Goal: Complete application form: Complete application form

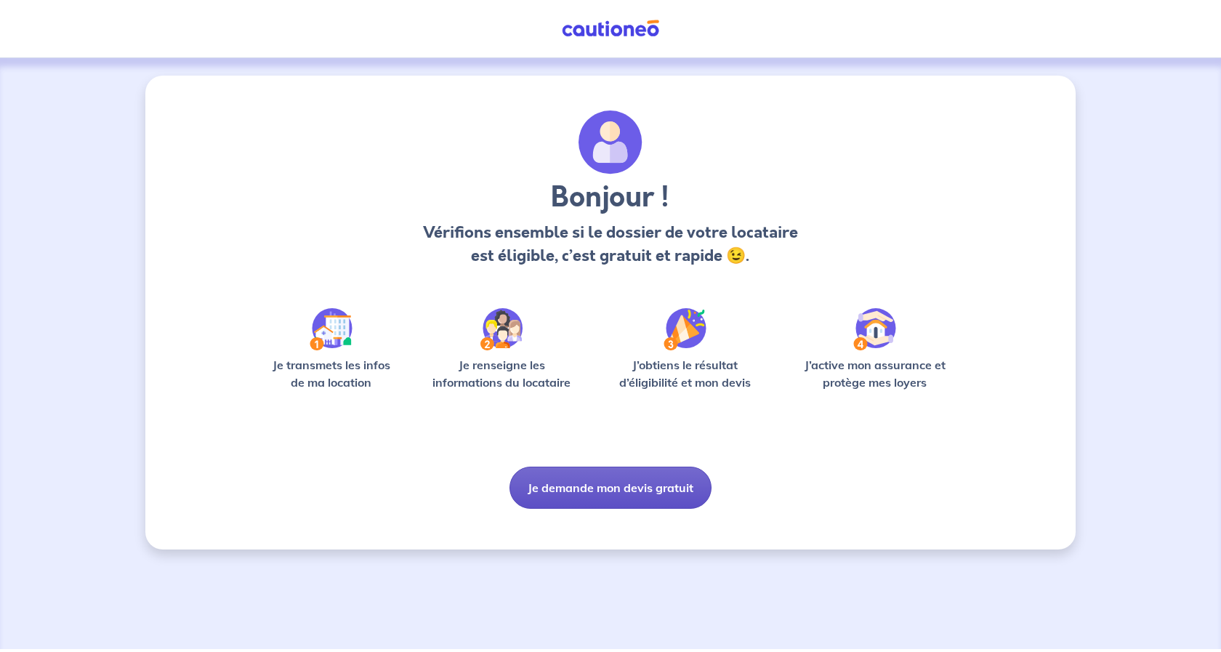
click at [613, 481] on button "Je demande mon devis gratuit" at bounding box center [611, 488] width 202 height 42
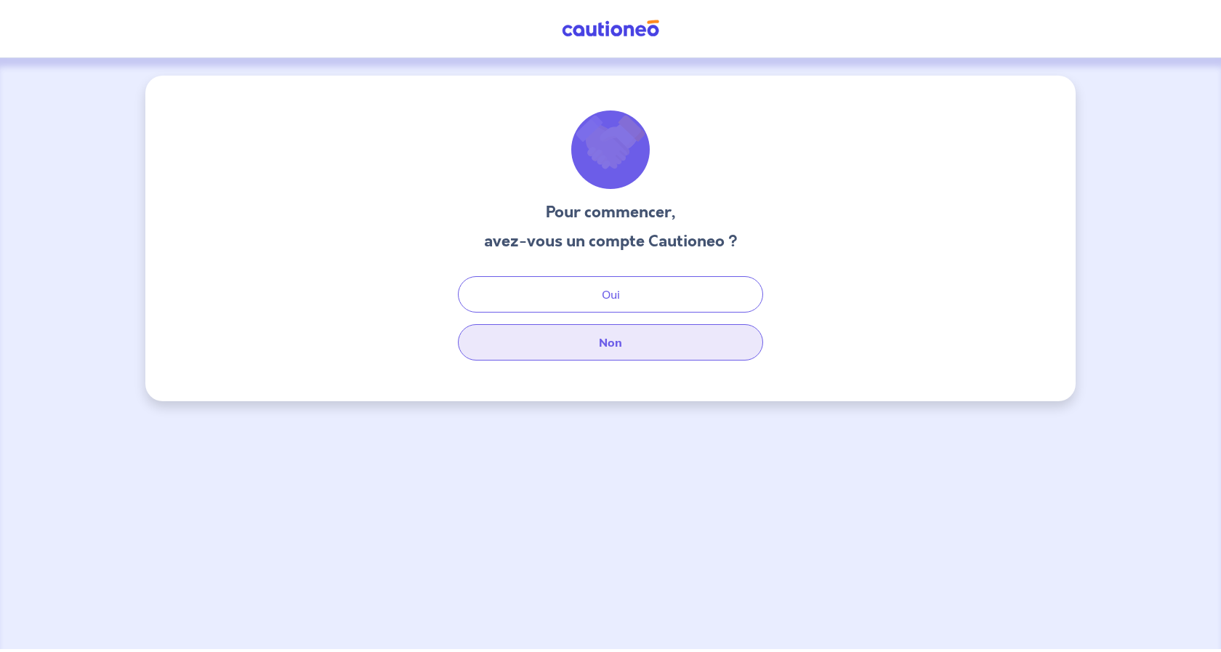
click at [613, 334] on button "Non" at bounding box center [610, 342] width 305 height 36
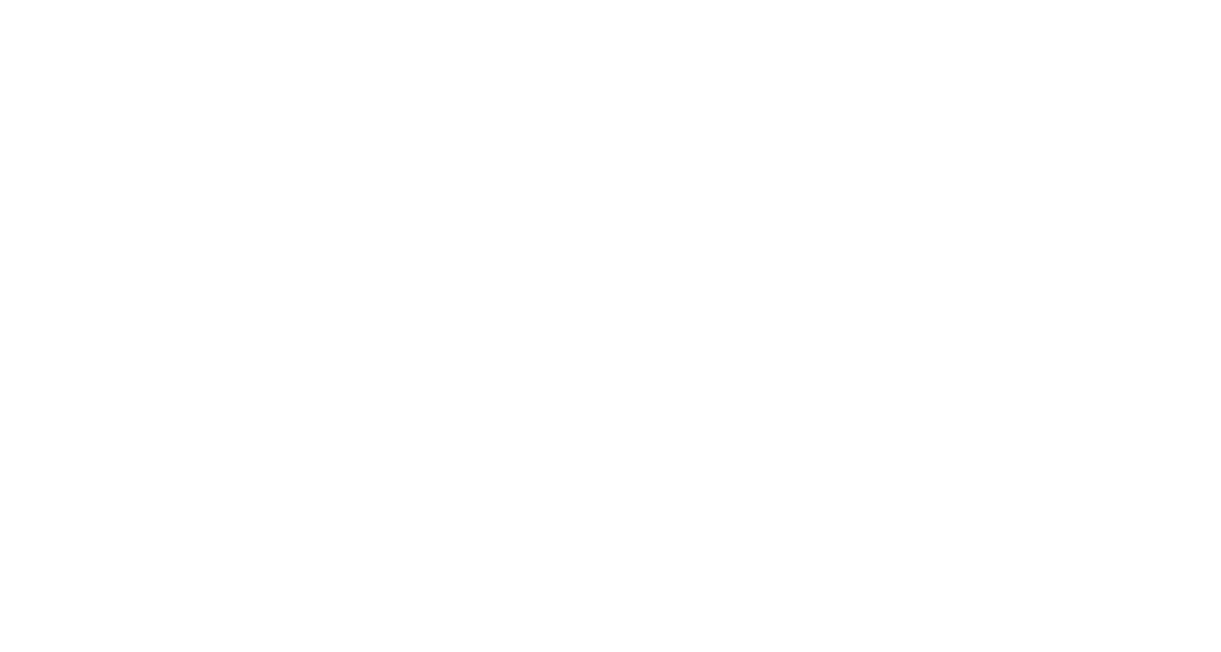
select select "FR"
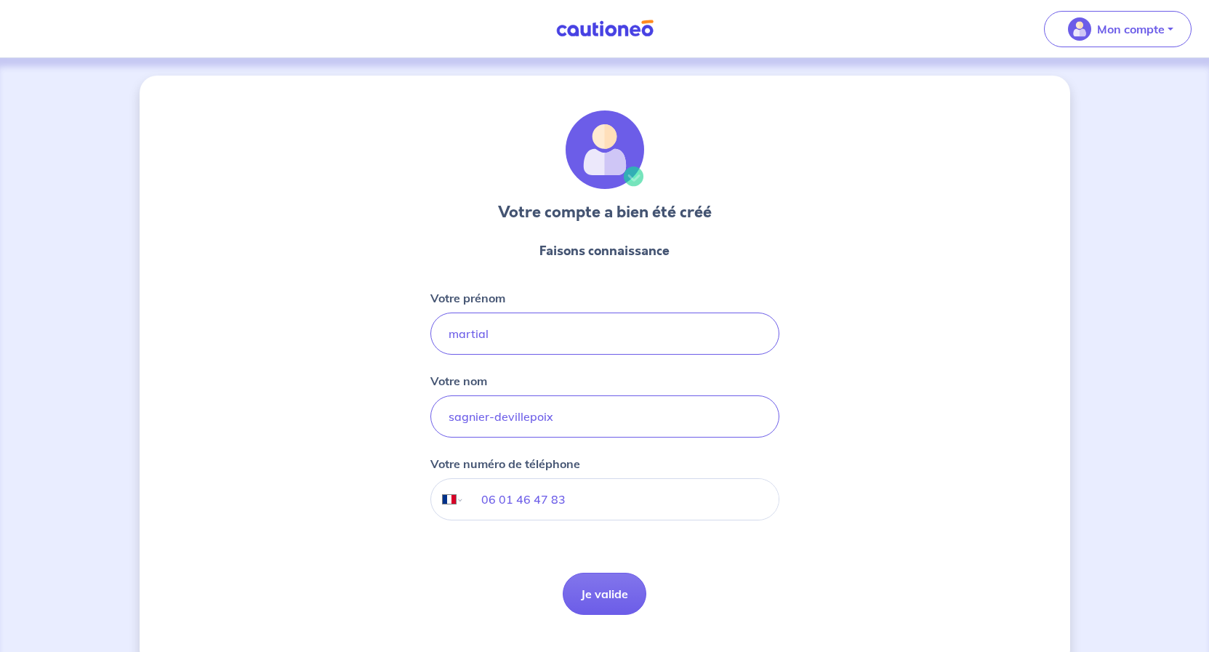
scroll to position [33, 0]
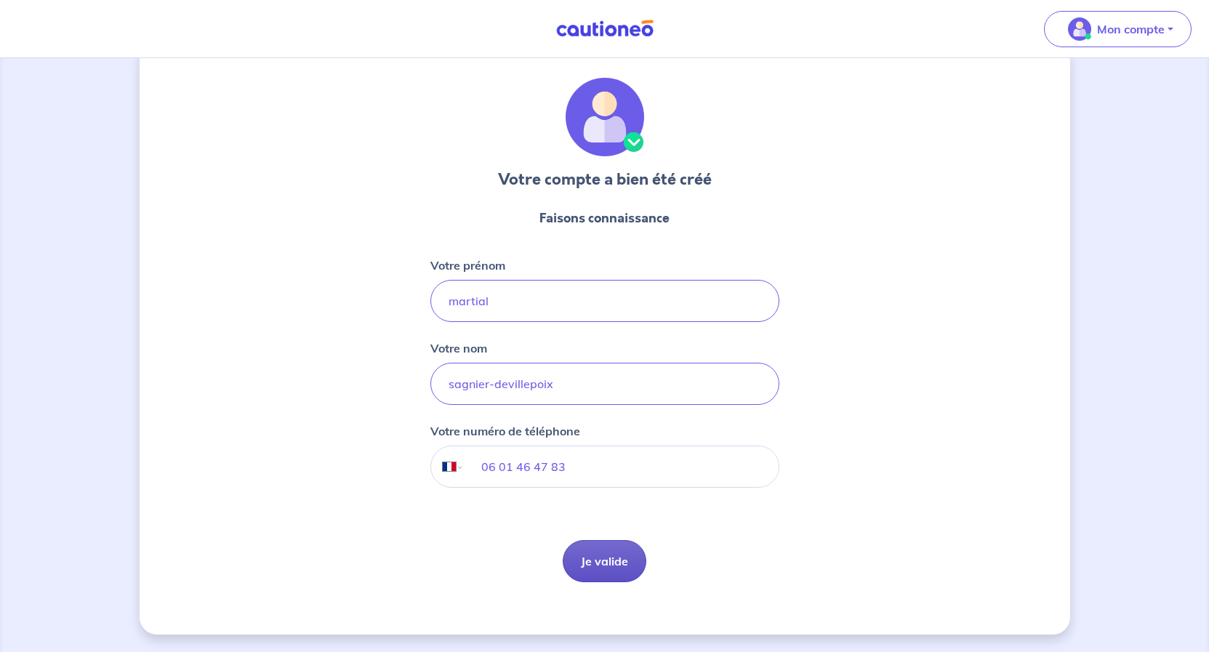
click at [601, 566] on button "Je valide" at bounding box center [605, 561] width 84 height 42
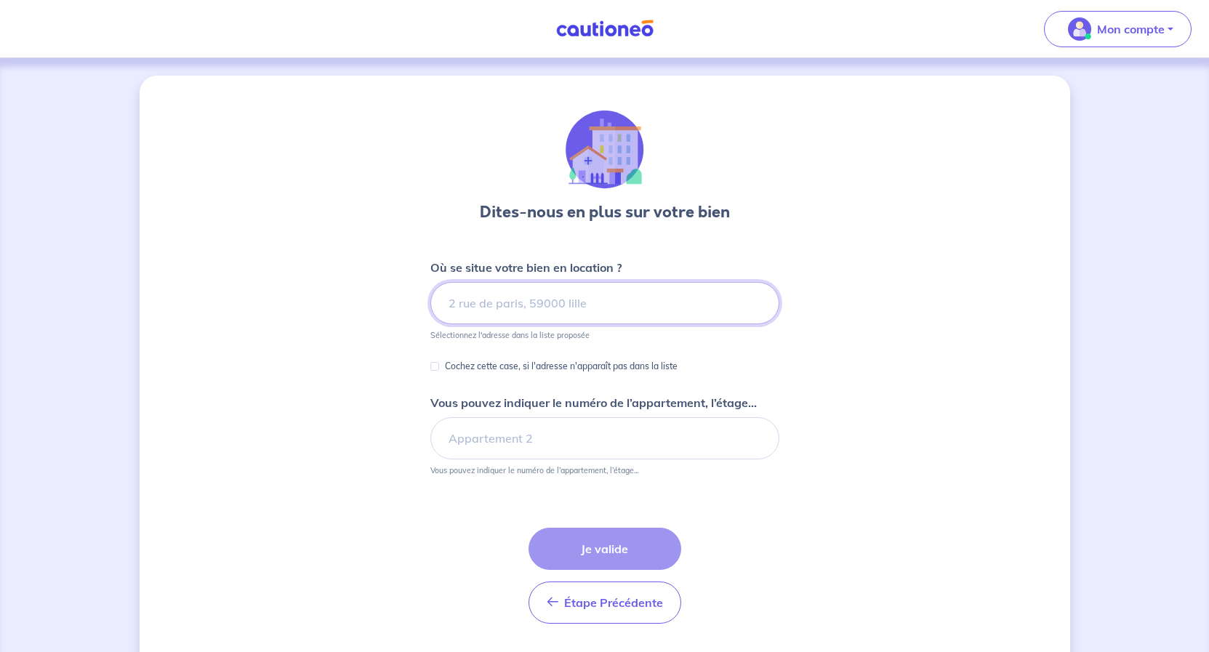
click at [603, 302] on input at bounding box center [604, 303] width 349 height 42
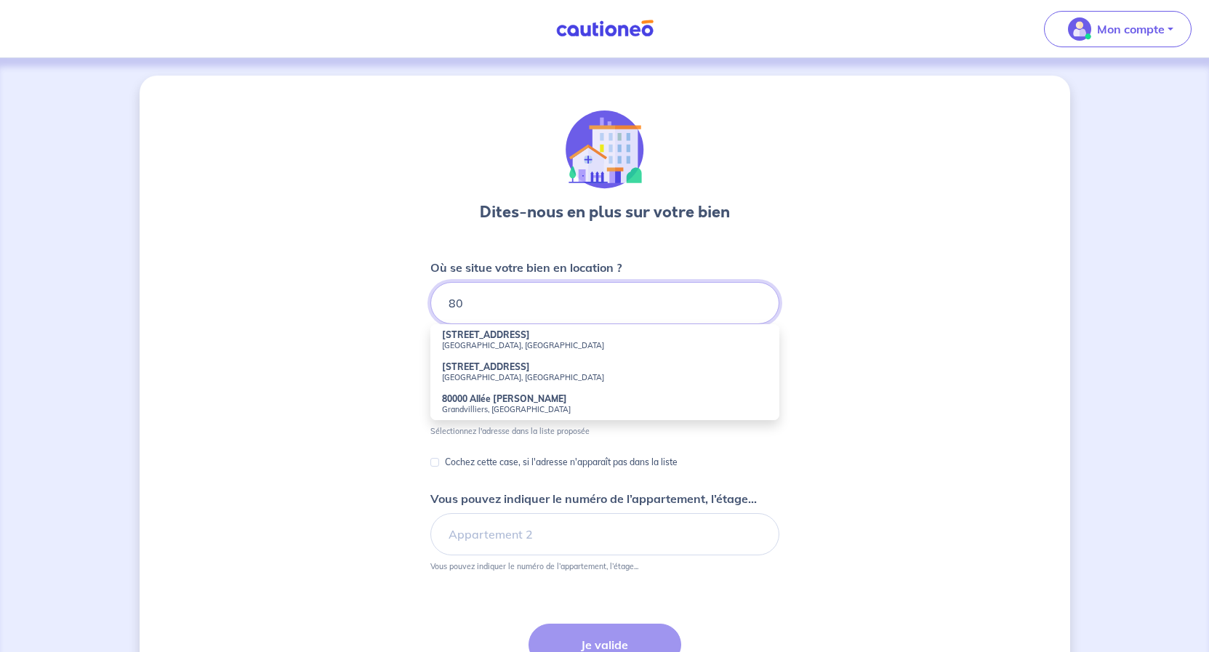
type input "8"
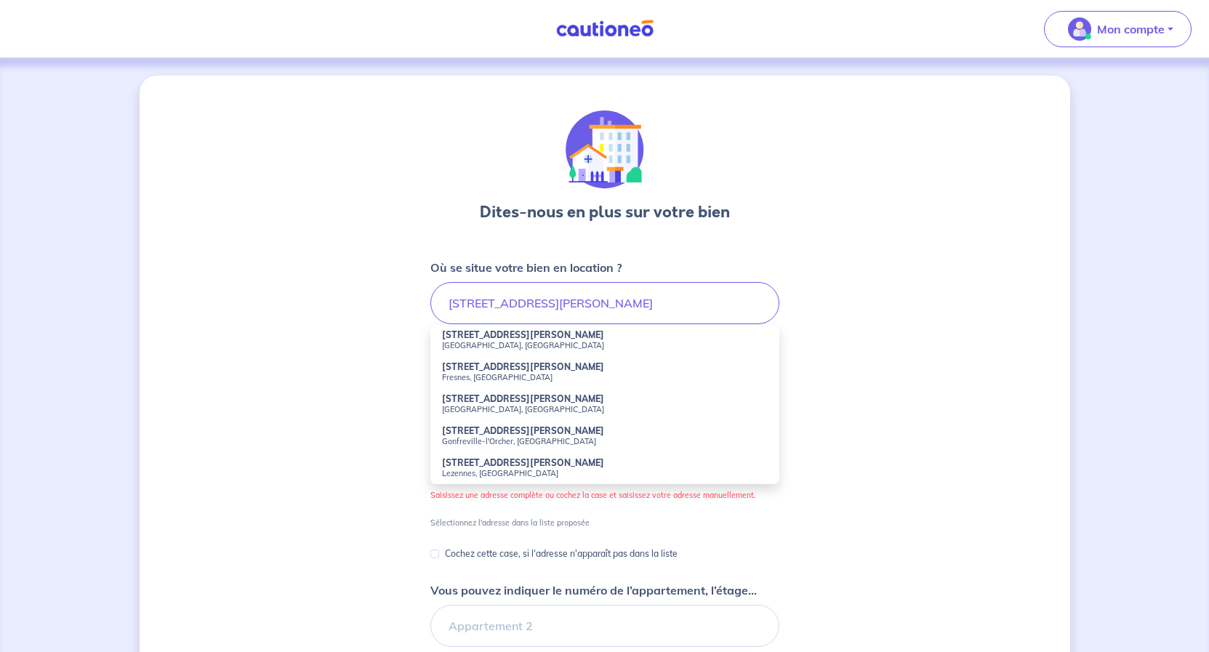
click at [507, 403] on strong "[STREET_ADDRESS][PERSON_NAME]" at bounding box center [523, 398] width 162 height 11
type input "[STREET_ADDRESS][PERSON_NAME]"
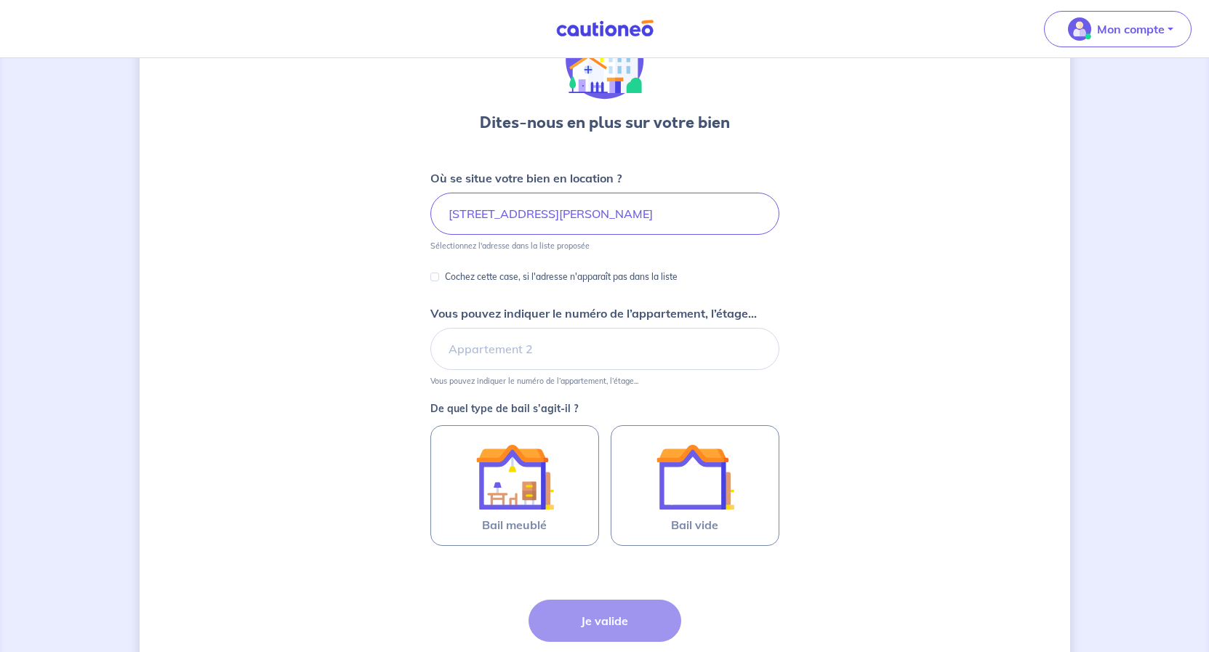
scroll to position [148, 0]
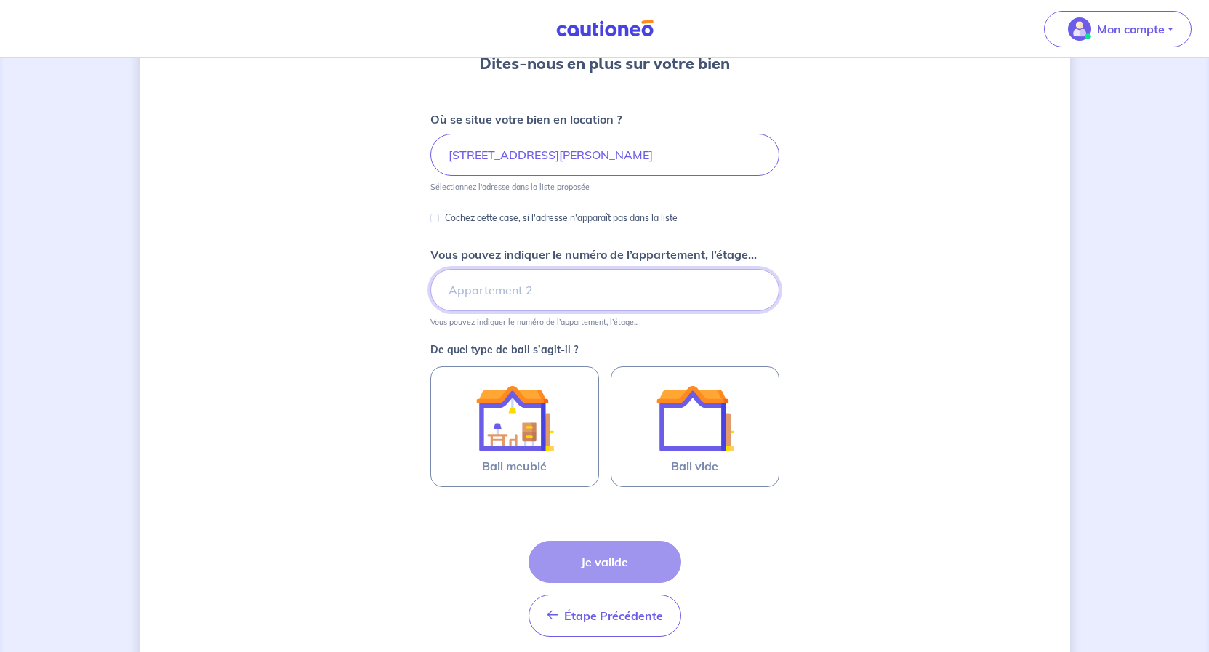
click at [559, 297] on input "Vous pouvez indiquer le numéro de l’appartement, l’étage..." at bounding box center [604, 290] width 349 height 42
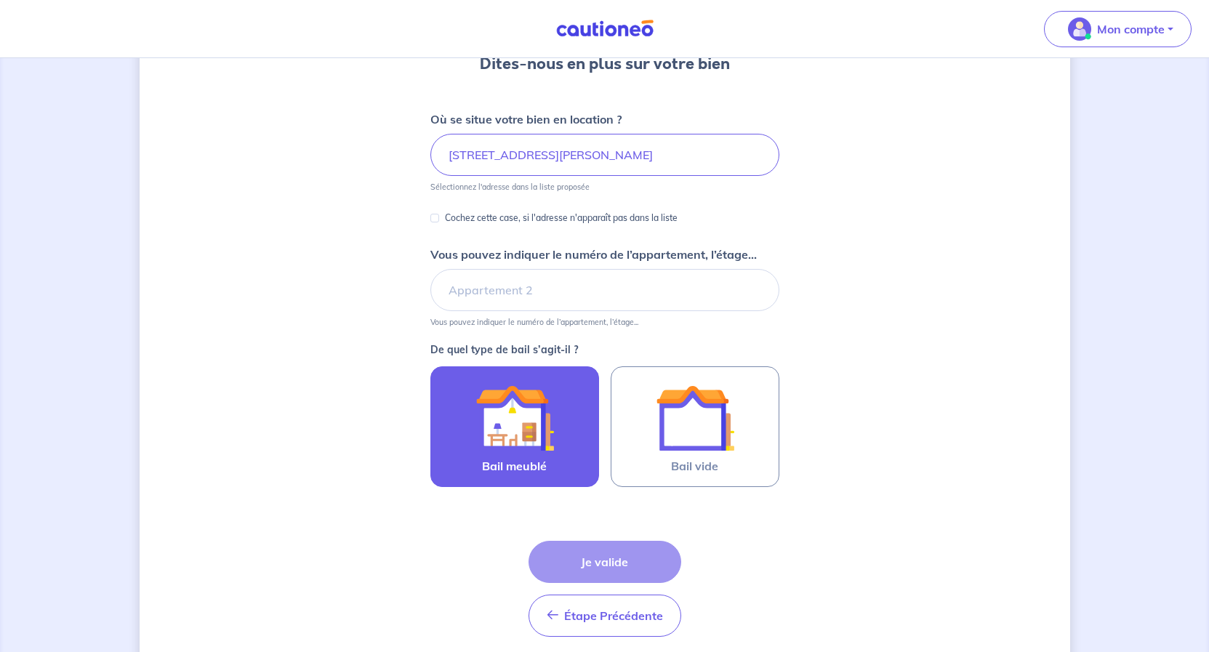
click at [528, 427] on img at bounding box center [514, 418] width 79 height 79
click at [0, 0] on input "Bail meublé" at bounding box center [0, 0] width 0 height 0
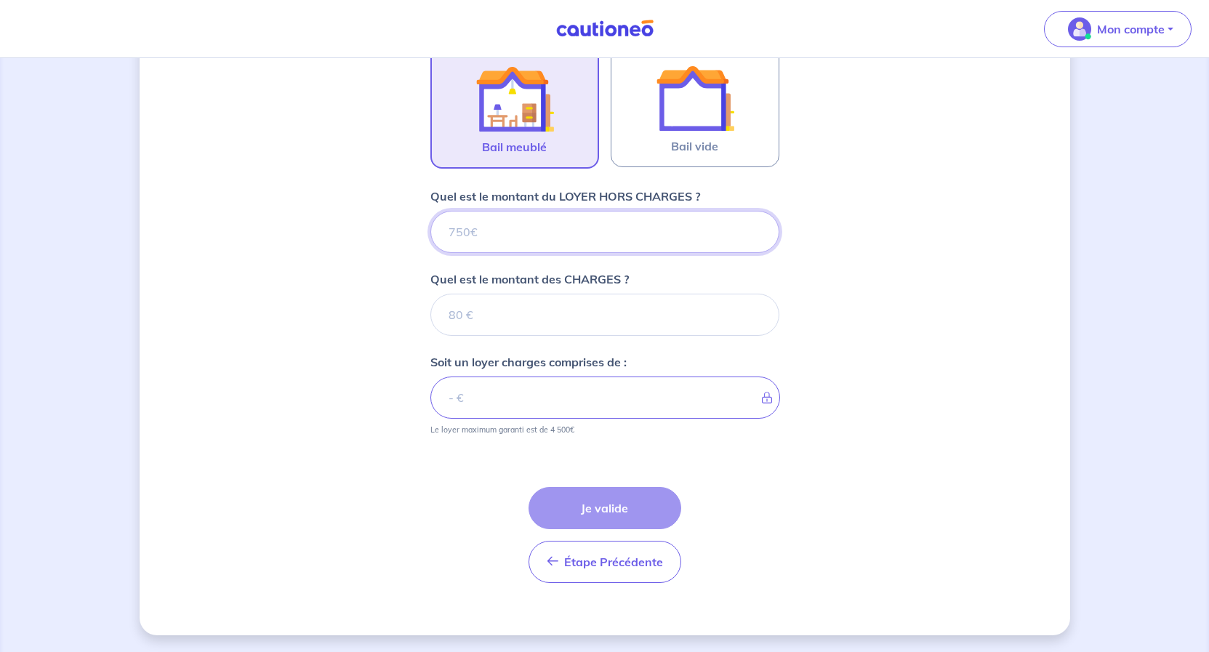
scroll to position [469, 0]
click at [497, 233] on input "Quel est le montant du LOYER HORS CHARGES ?" at bounding box center [604, 231] width 349 height 42
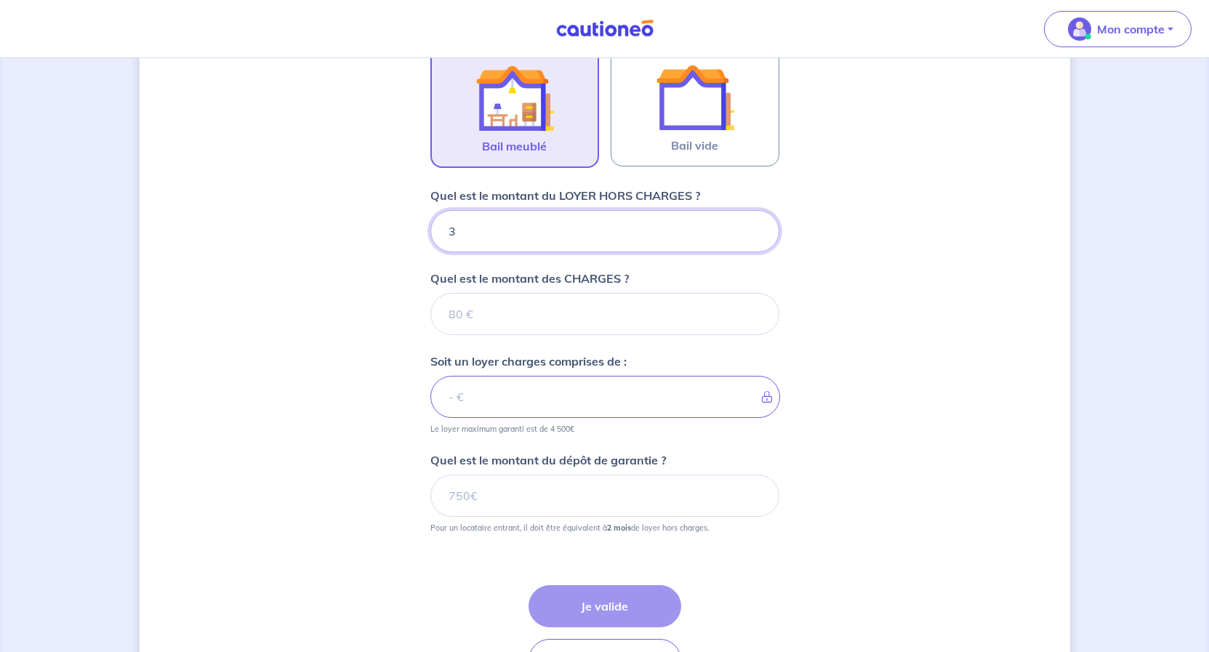
type input "37"
type input "370"
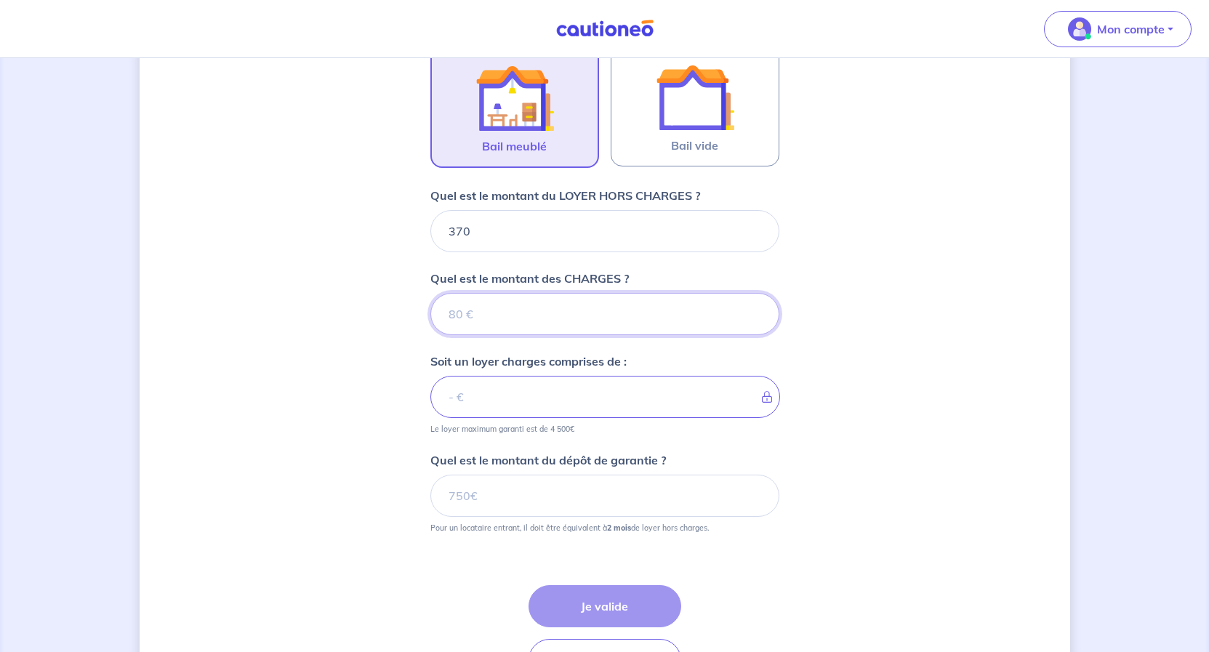
click at [510, 308] on input "Quel est le montant des CHARGES ?" at bounding box center [604, 314] width 349 height 42
type input "75"
type input "445"
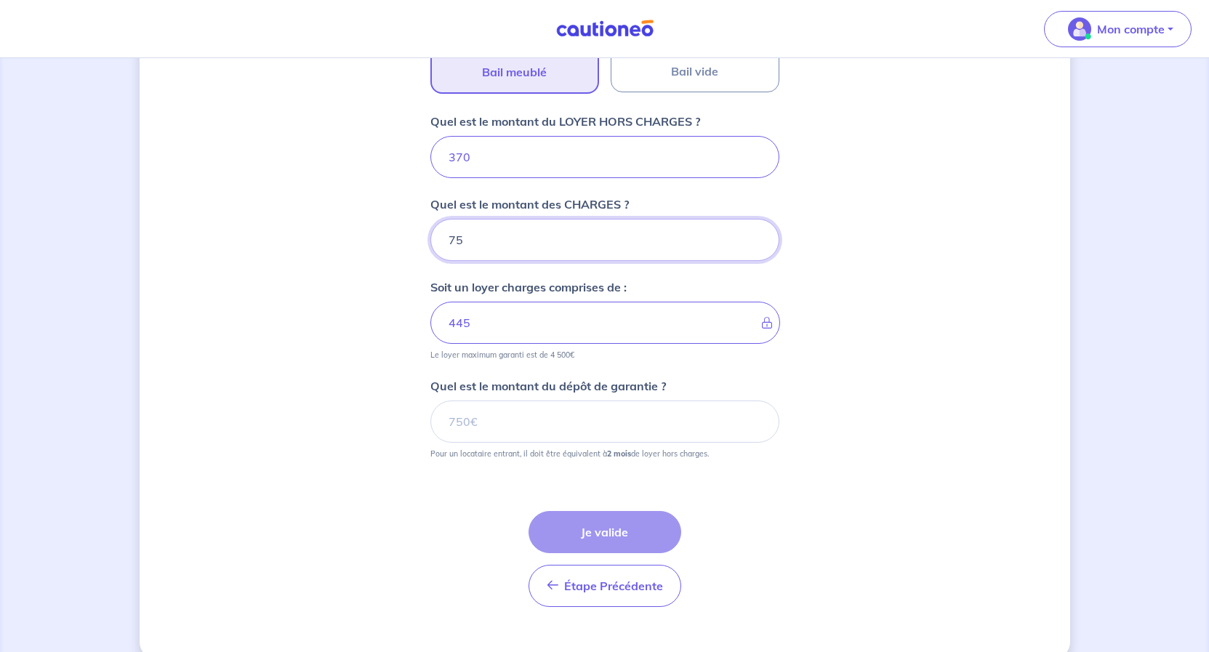
type input "75"
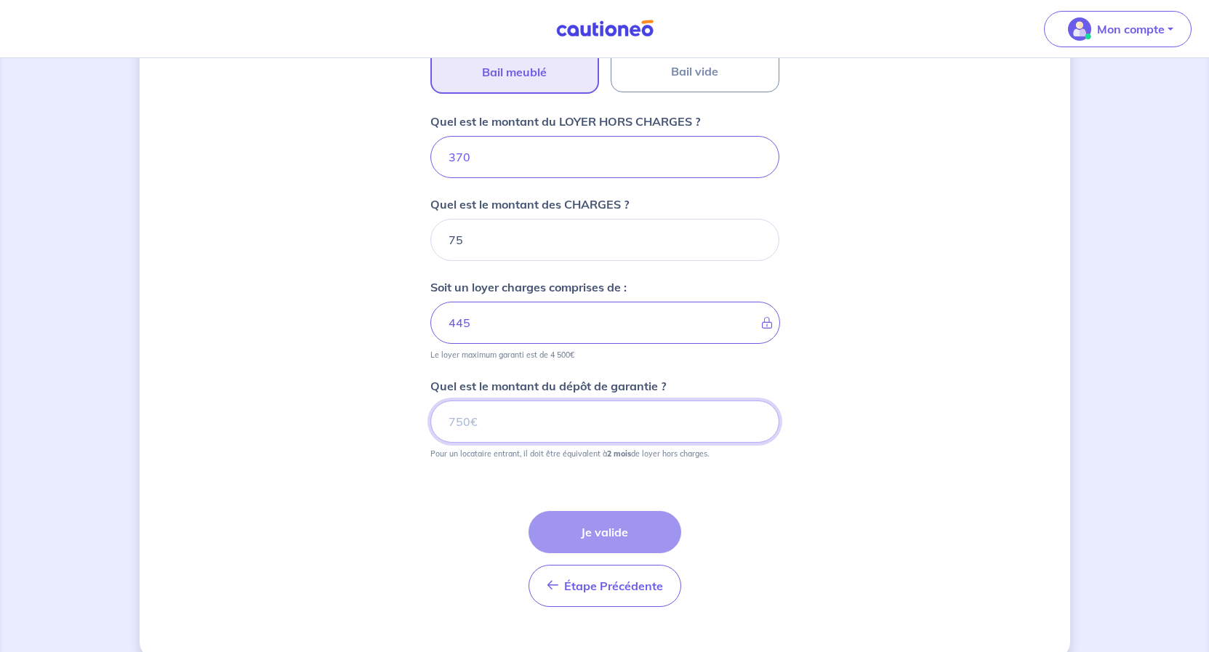
click at [501, 417] on input "Quel est le montant du dépôt de garantie ?" at bounding box center [604, 422] width 349 height 42
type input "740"
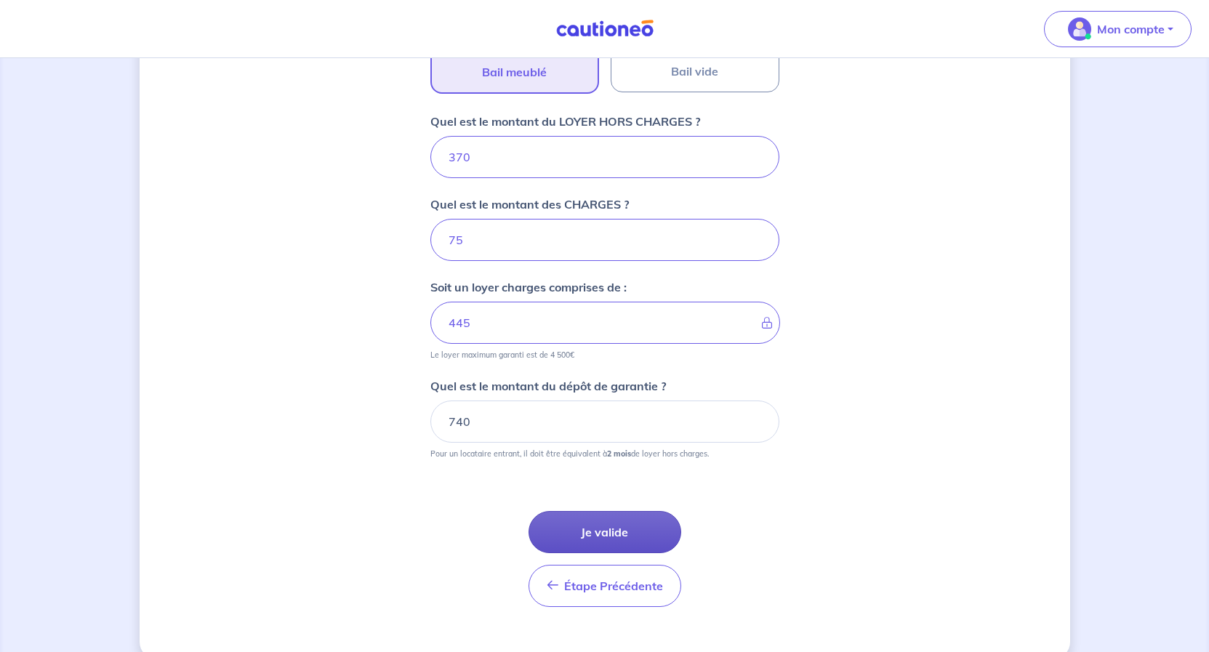
click at [589, 529] on button "Je valide" at bounding box center [605, 532] width 153 height 42
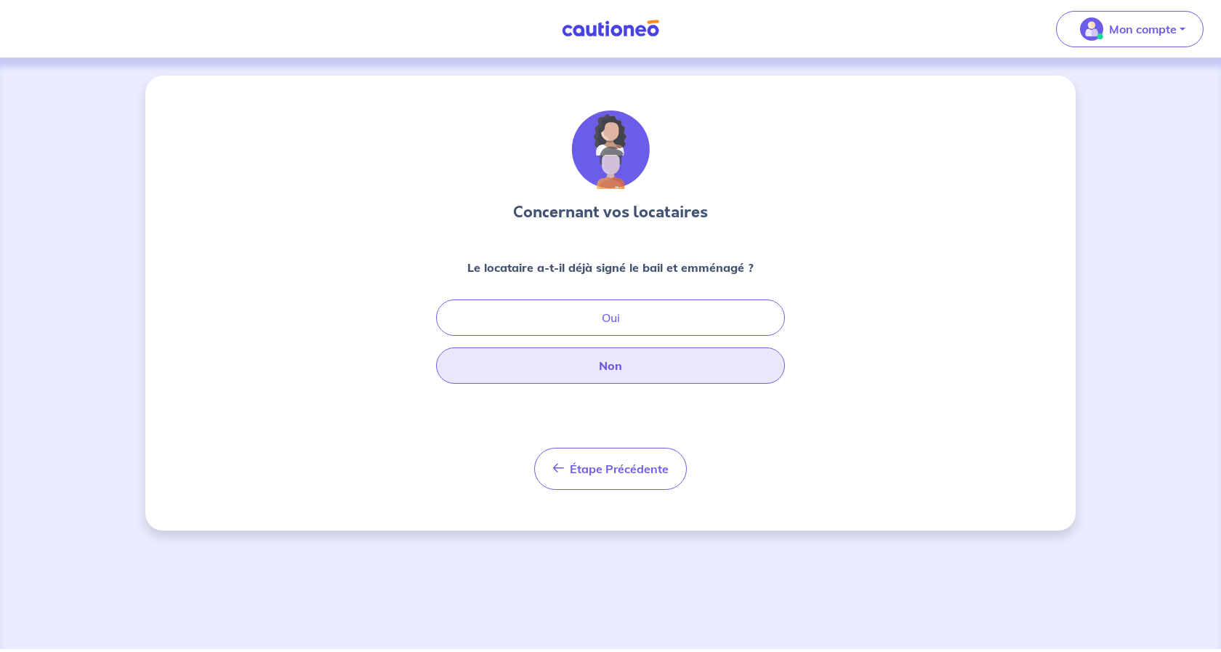
click at [613, 363] on button "Non" at bounding box center [610, 366] width 349 height 36
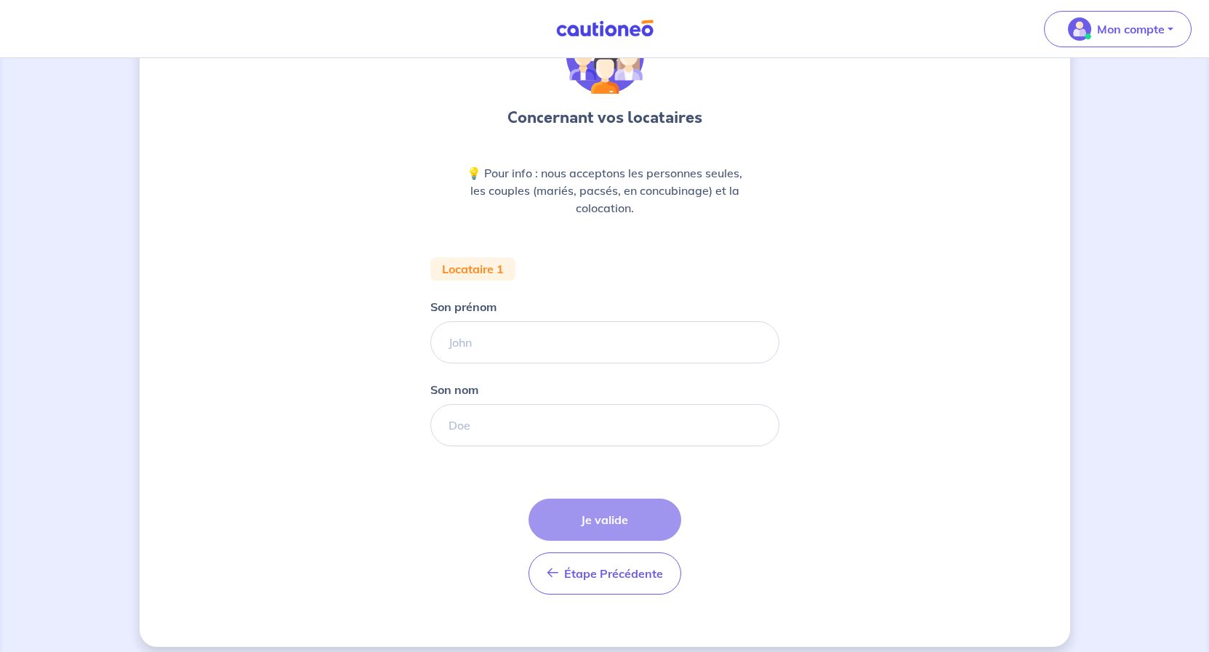
scroll to position [107, 0]
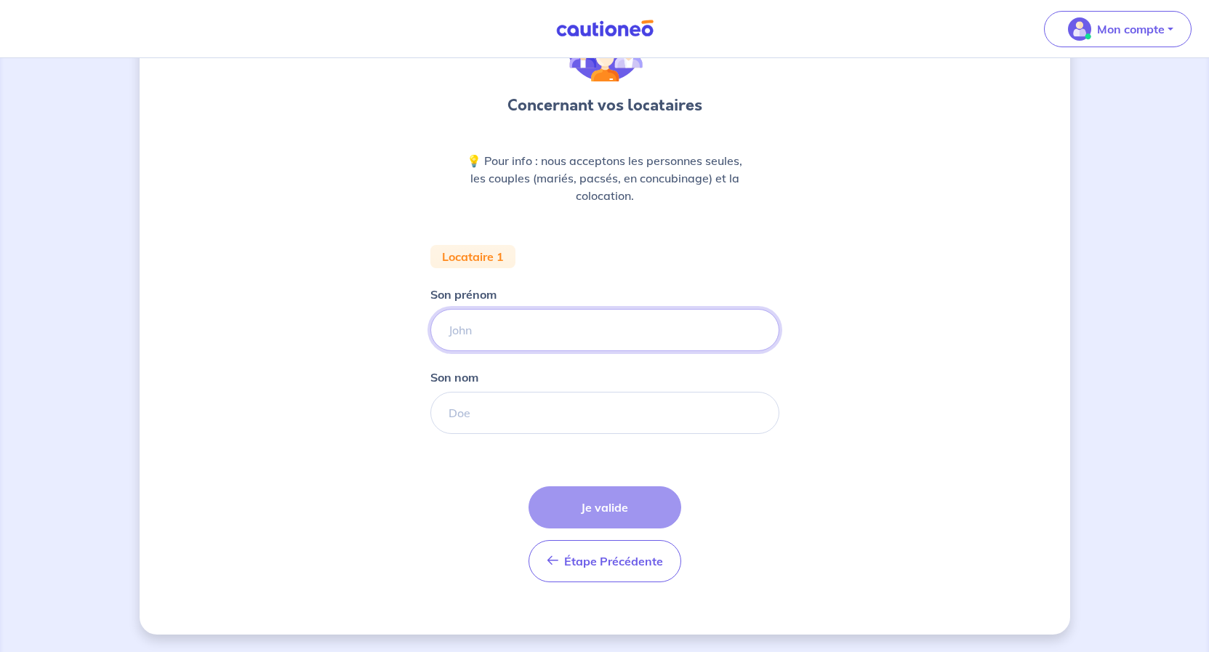
click at [581, 333] on input "Son prénom" at bounding box center [604, 330] width 349 height 42
type input "[PERSON_NAME]"
click at [509, 421] on input "Son nom" at bounding box center [604, 413] width 349 height 42
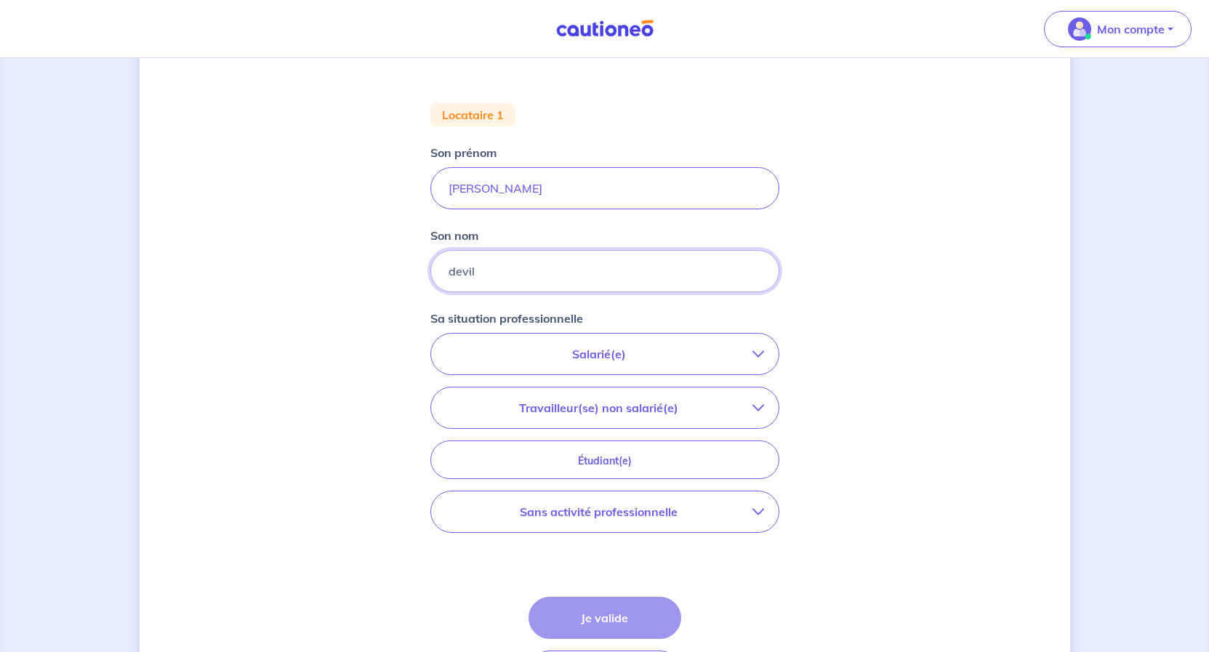
scroll to position [255, 0]
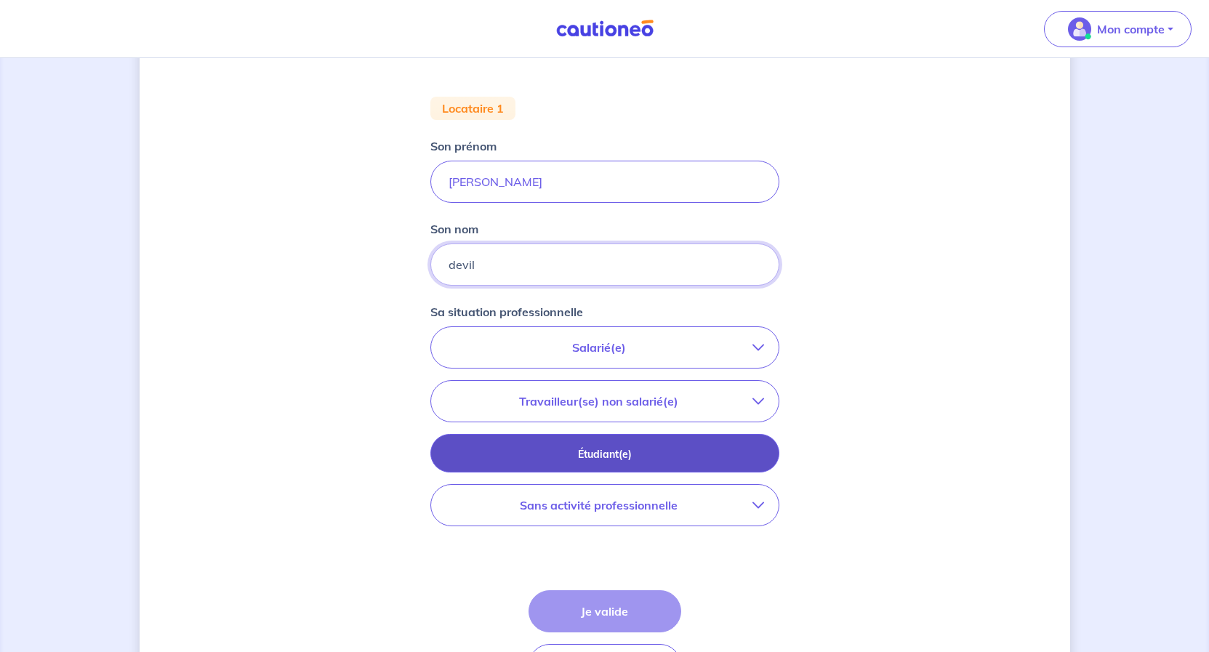
type input "devil"
drag, startPoint x: 563, startPoint y: 460, endPoint x: 563, endPoint y: 453, distance: 7.3
click at [563, 453] on p "Étudiant(e)" at bounding box center [605, 454] width 313 height 16
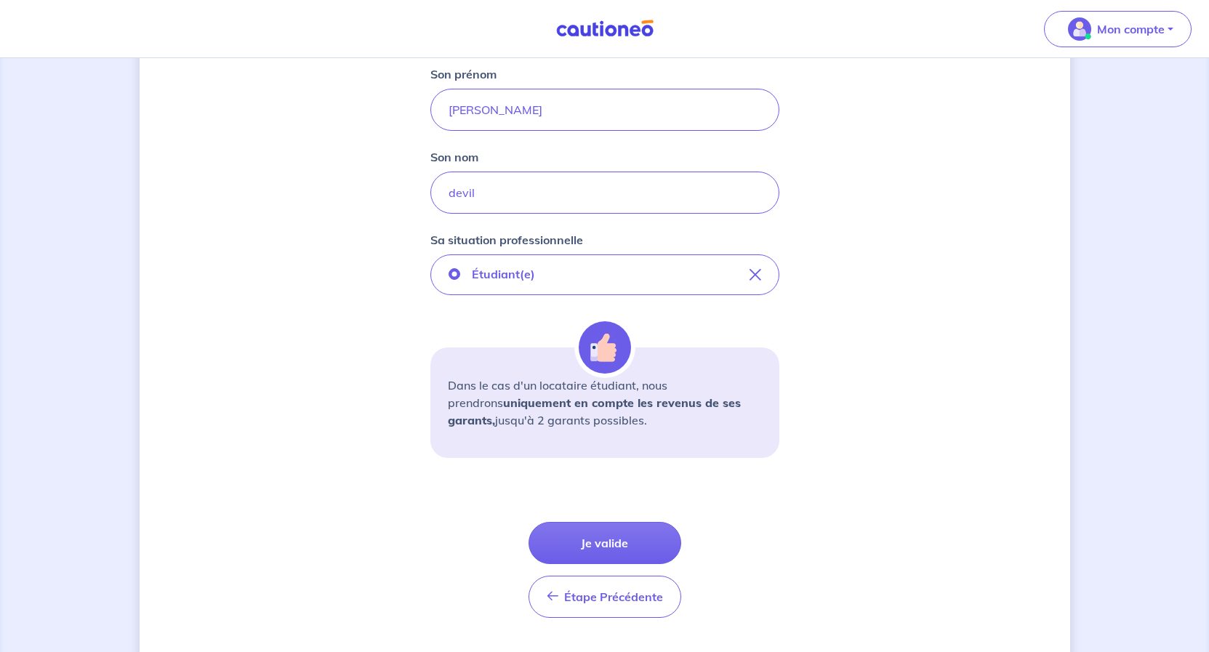
scroll to position [363, 0]
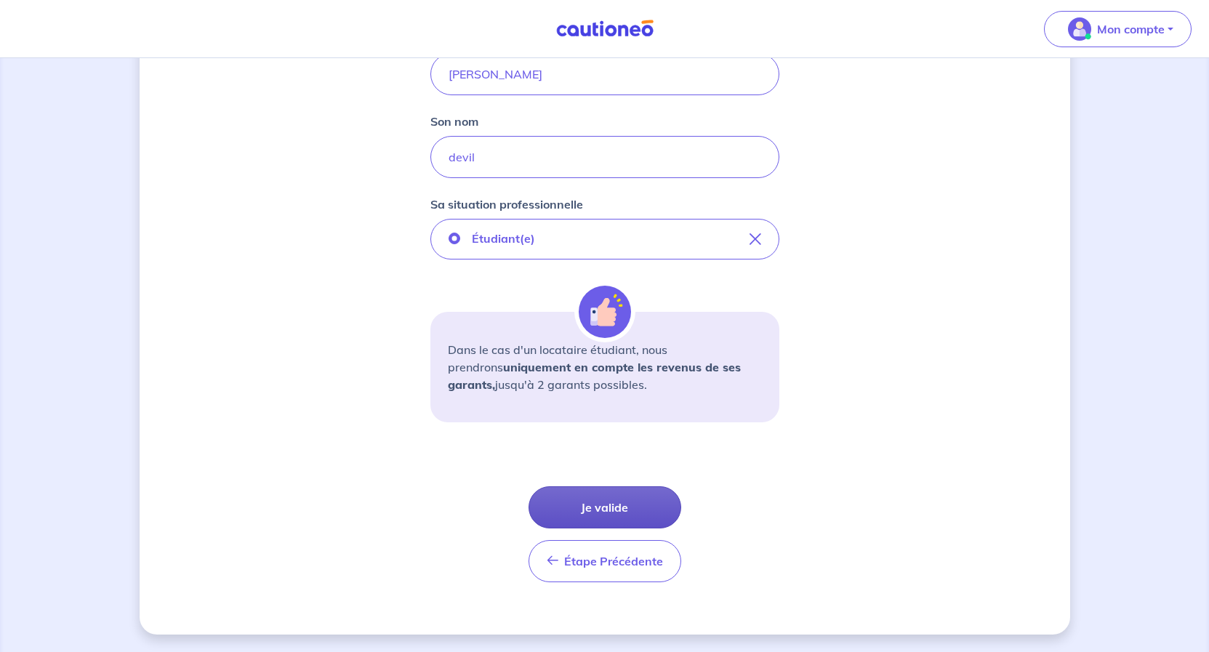
click at [595, 510] on button "Je valide" at bounding box center [605, 507] width 153 height 42
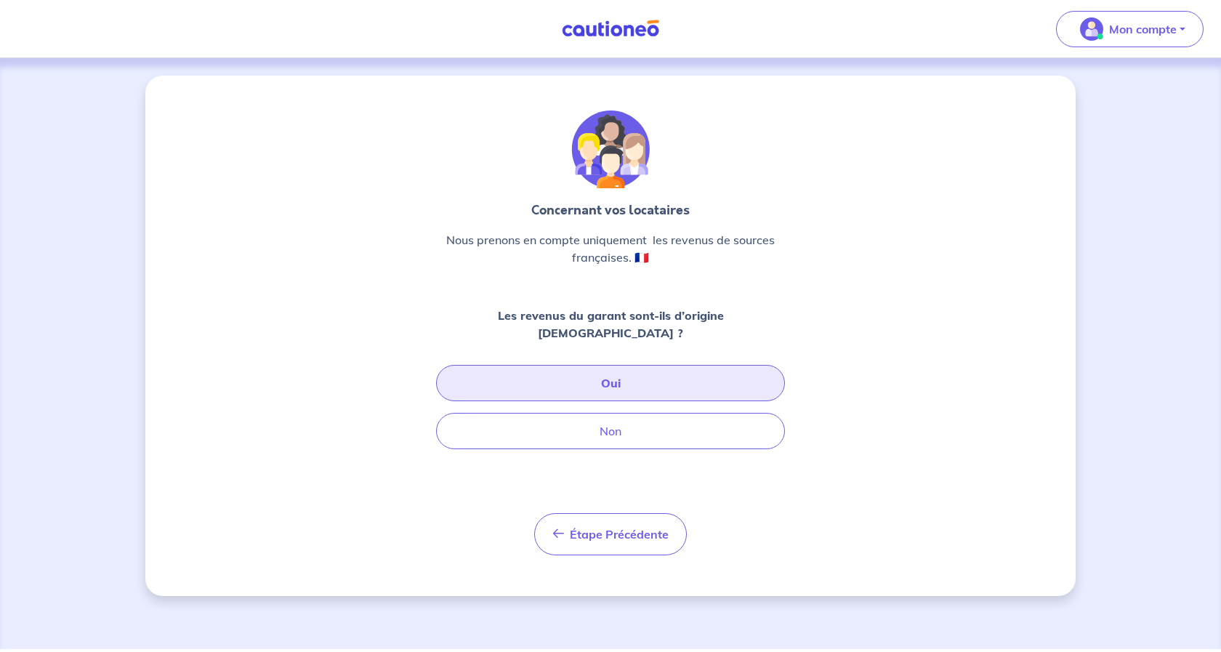
click at [592, 365] on button "Oui" at bounding box center [610, 383] width 349 height 36
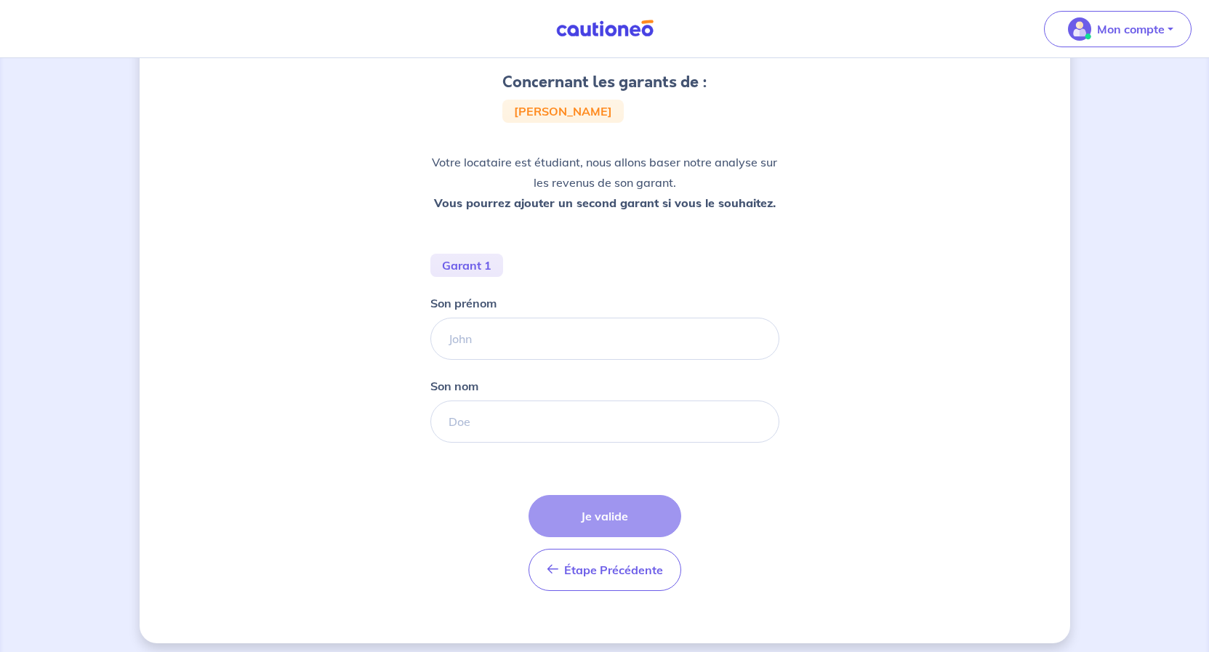
scroll to position [139, 0]
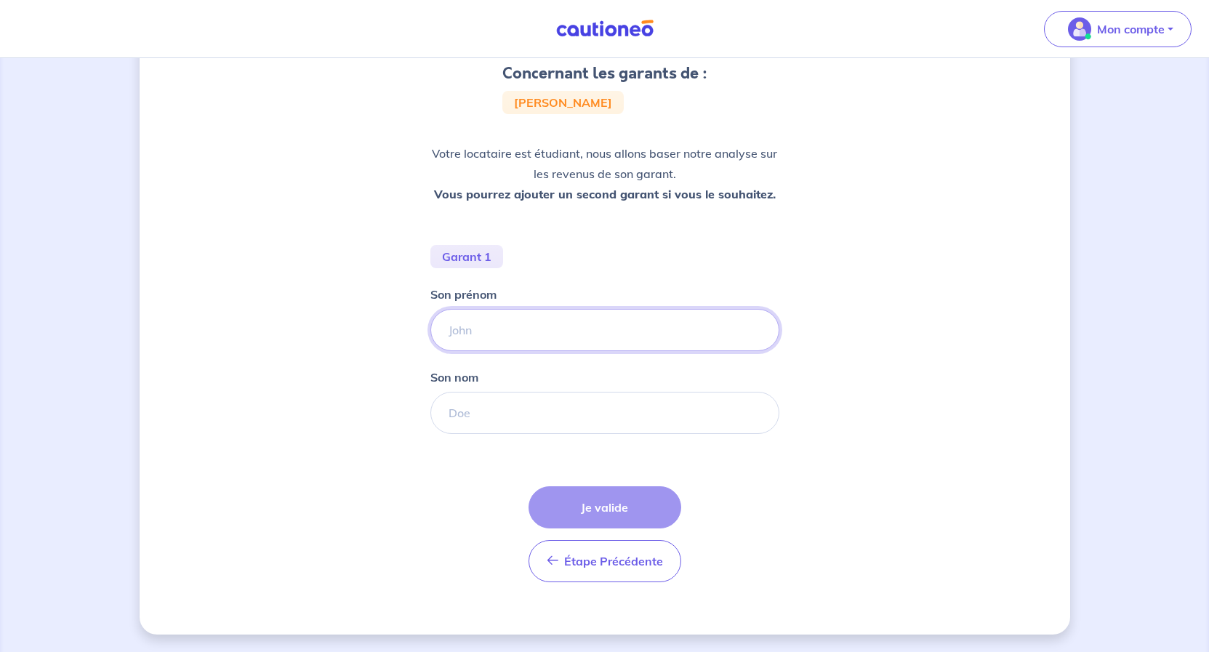
click at [514, 328] on input "Son prénom" at bounding box center [604, 330] width 349 height 42
type input "devil"
click at [520, 412] on input "Son nom" at bounding box center [604, 413] width 349 height 42
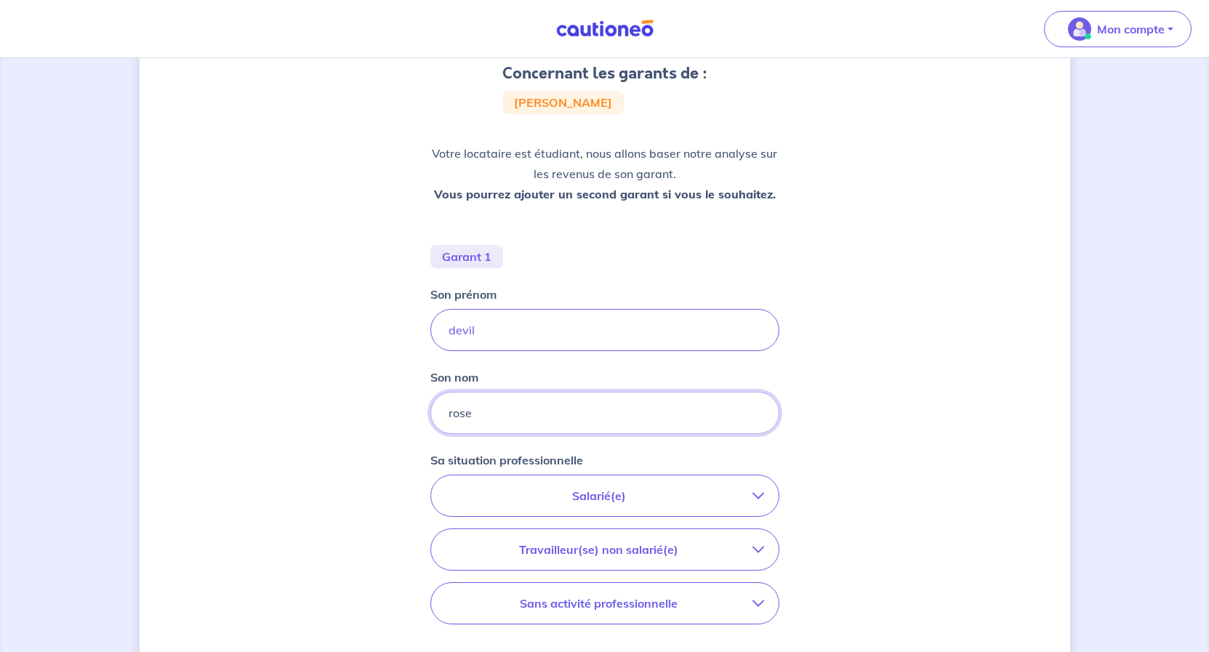
type input "rose"
click at [518, 494] on p "Salarié(e)" at bounding box center [599, 495] width 307 height 17
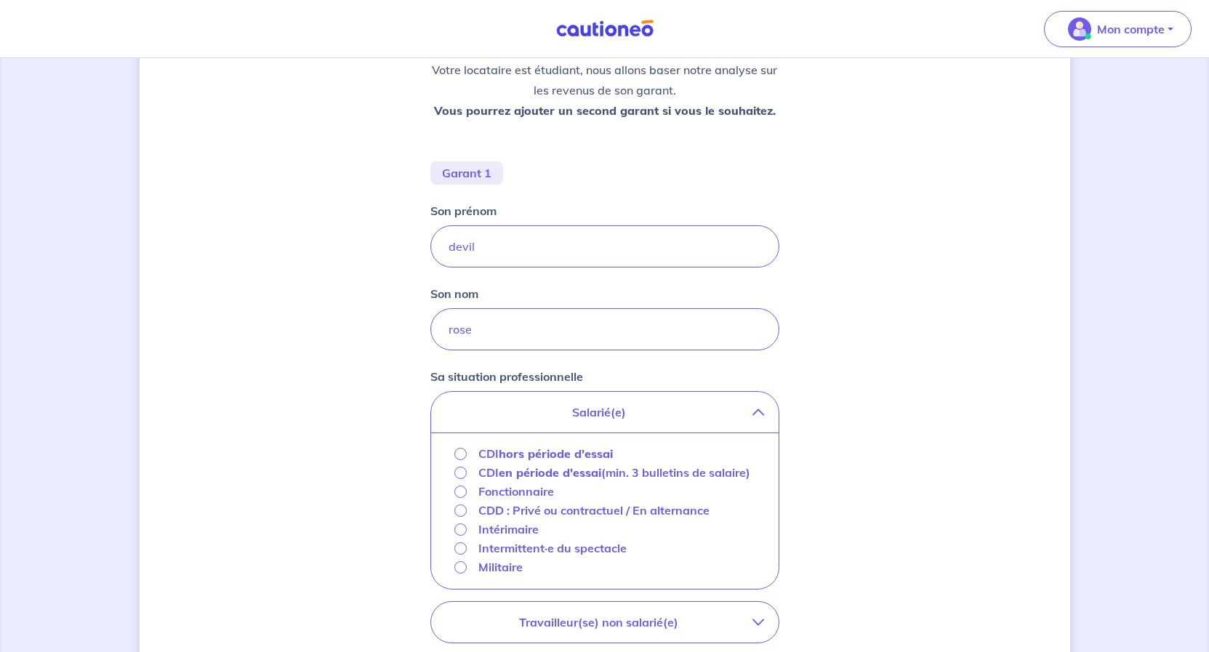
scroll to position [287, 0]
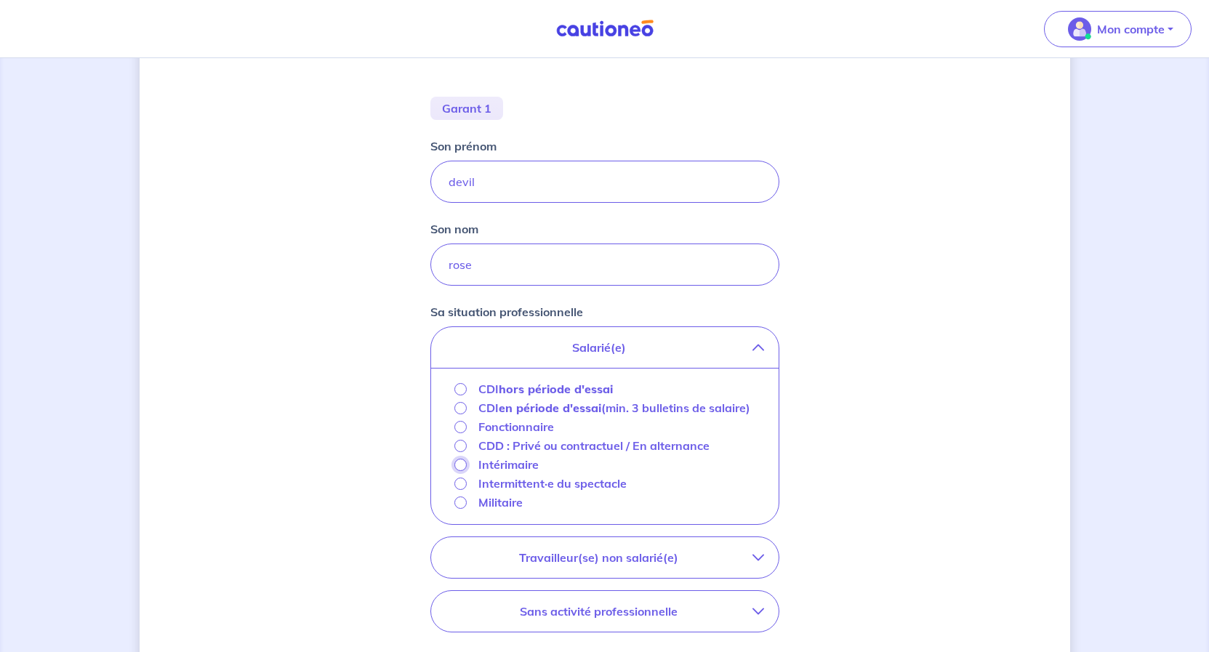
click at [459, 471] on input "Intérimaire" at bounding box center [460, 465] width 12 height 12
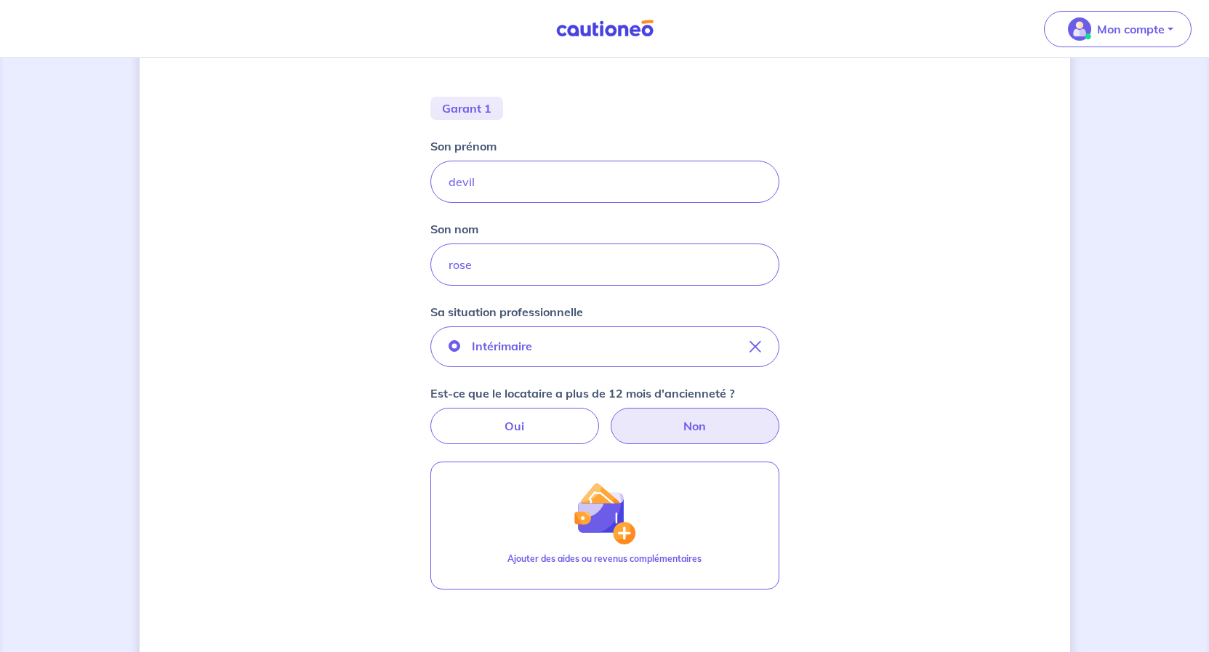
click at [676, 425] on label "Non" at bounding box center [695, 426] width 169 height 36
click at [609, 417] on input "Non" at bounding box center [604, 412] width 9 height 9
radio input "true"
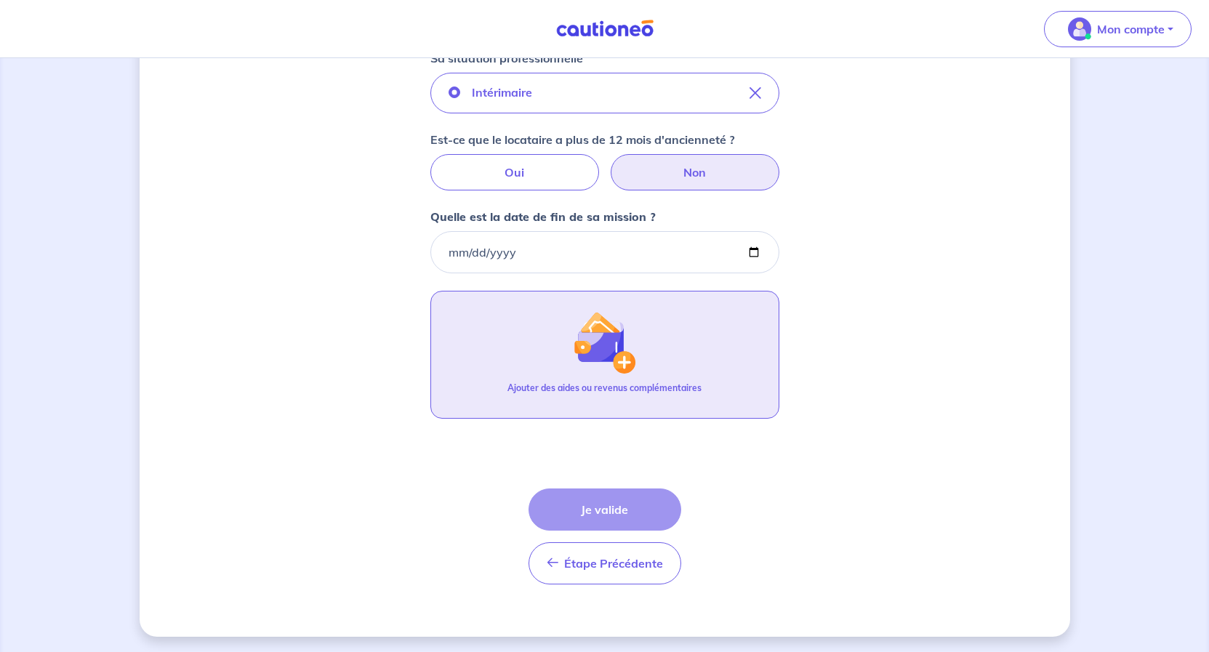
scroll to position [395, 0]
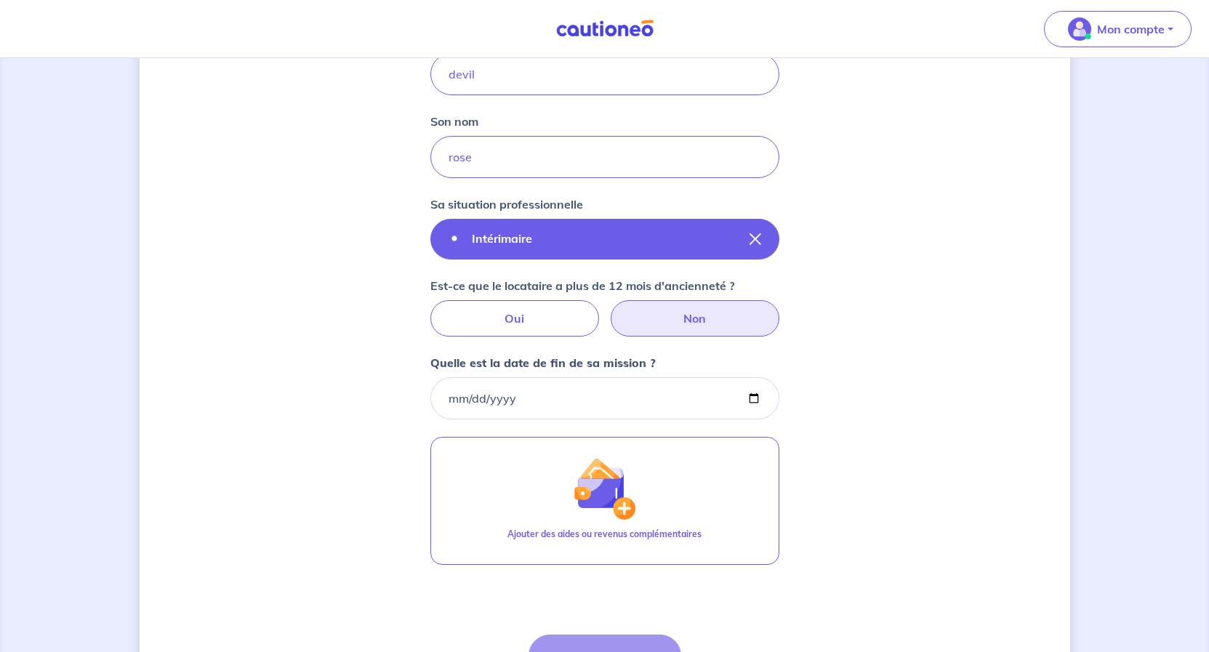
click at [573, 241] on button "Intérimaire" at bounding box center [604, 239] width 349 height 41
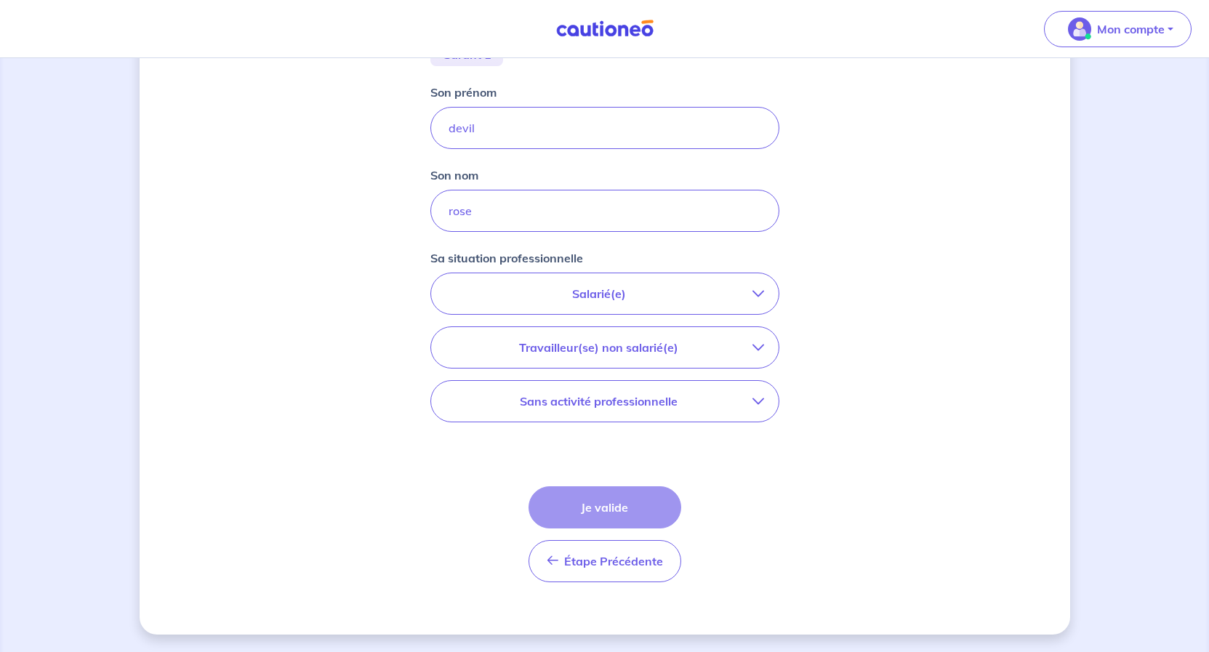
scroll to position [341, 0]
click at [579, 298] on p "Salarié(e)" at bounding box center [599, 293] width 307 height 17
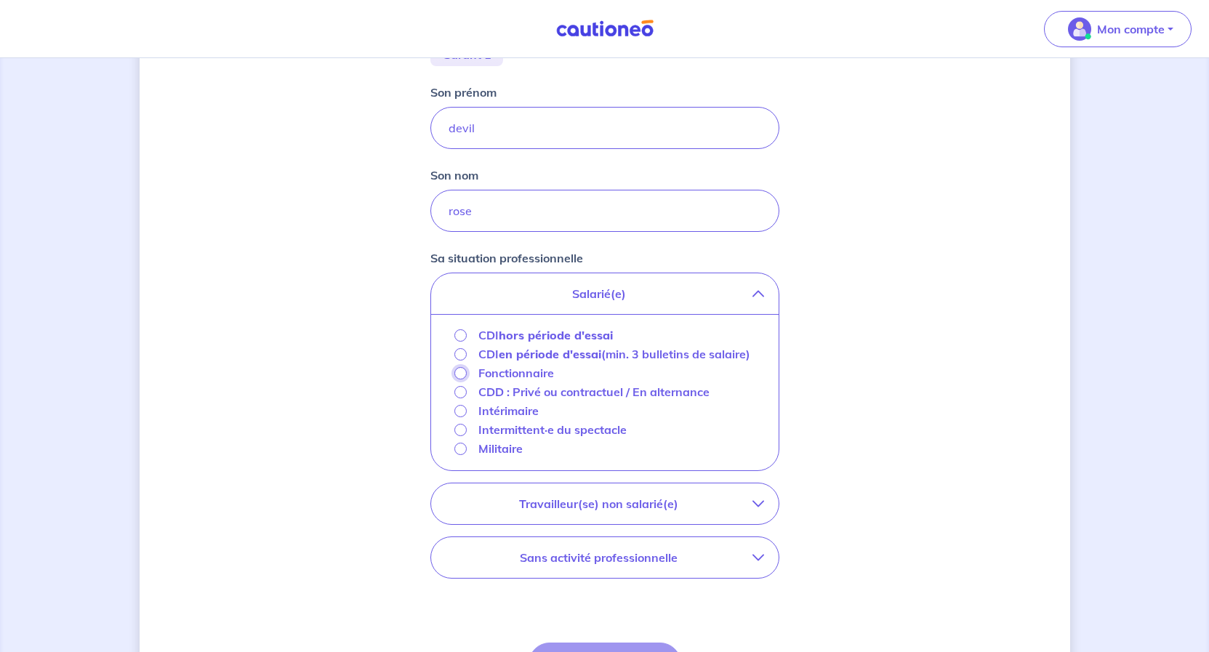
click at [465, 380] on input "Fonctionnaire" at bounding box center [460, 373] width 12 height 12
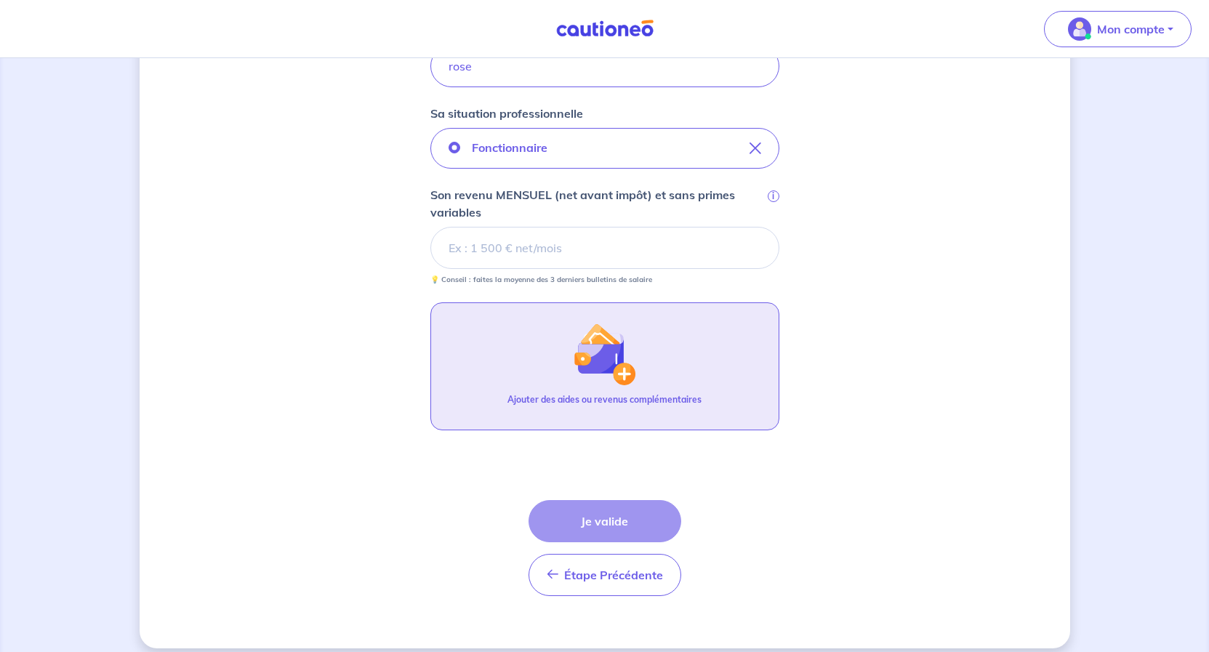
scroll to position [489, 0]
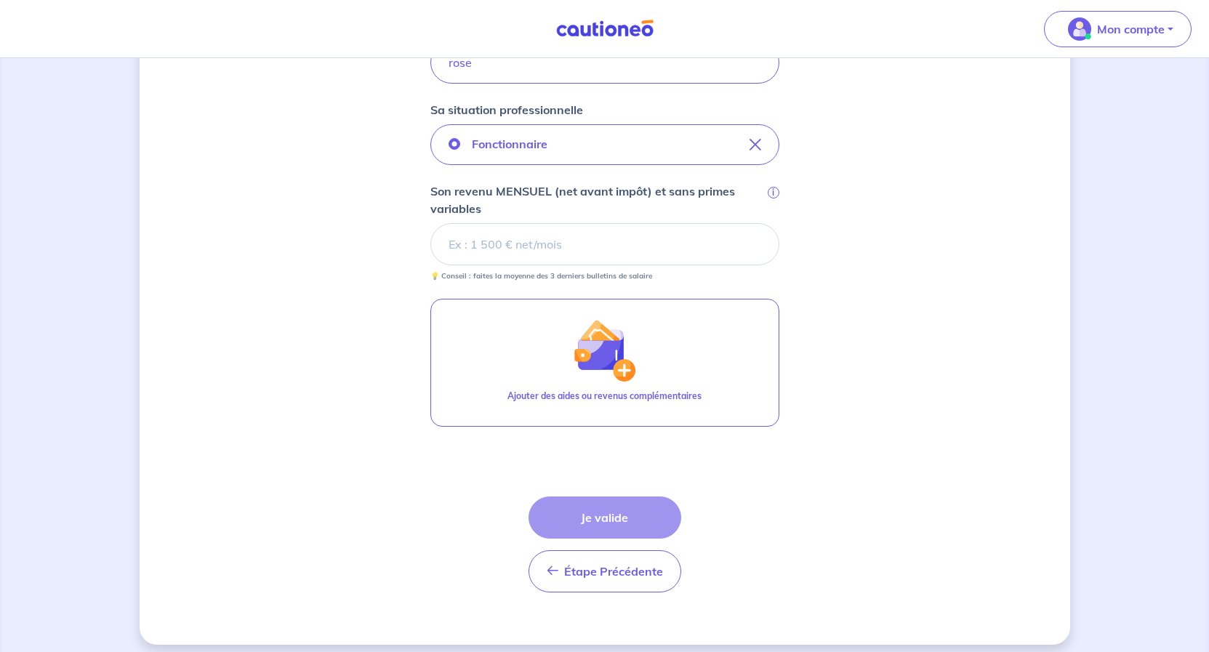
click at [595, 247] on input "Son revenu MENSUEL (net avant impôt) et sans primes variables i" at bounding box center [604, 244] width 349 height 42
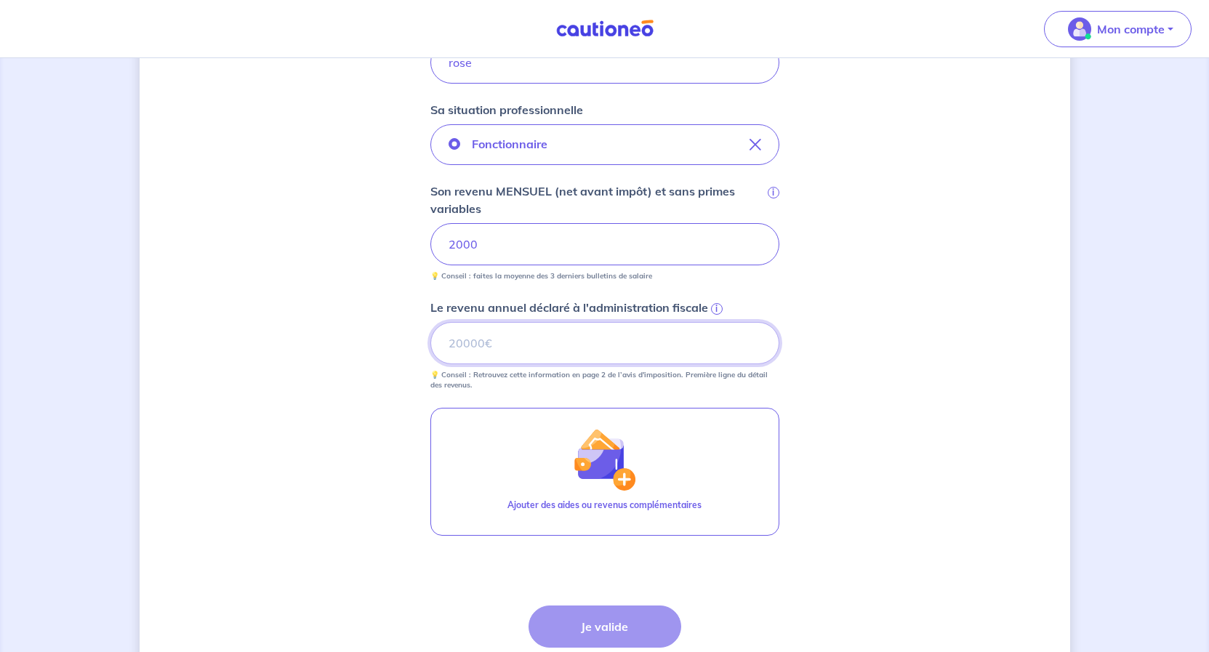
click at [587, 347] on input "Le revenu annuel déclaré à l'administration fiscale i" at bounding box center [604, 343] width 349 height 42
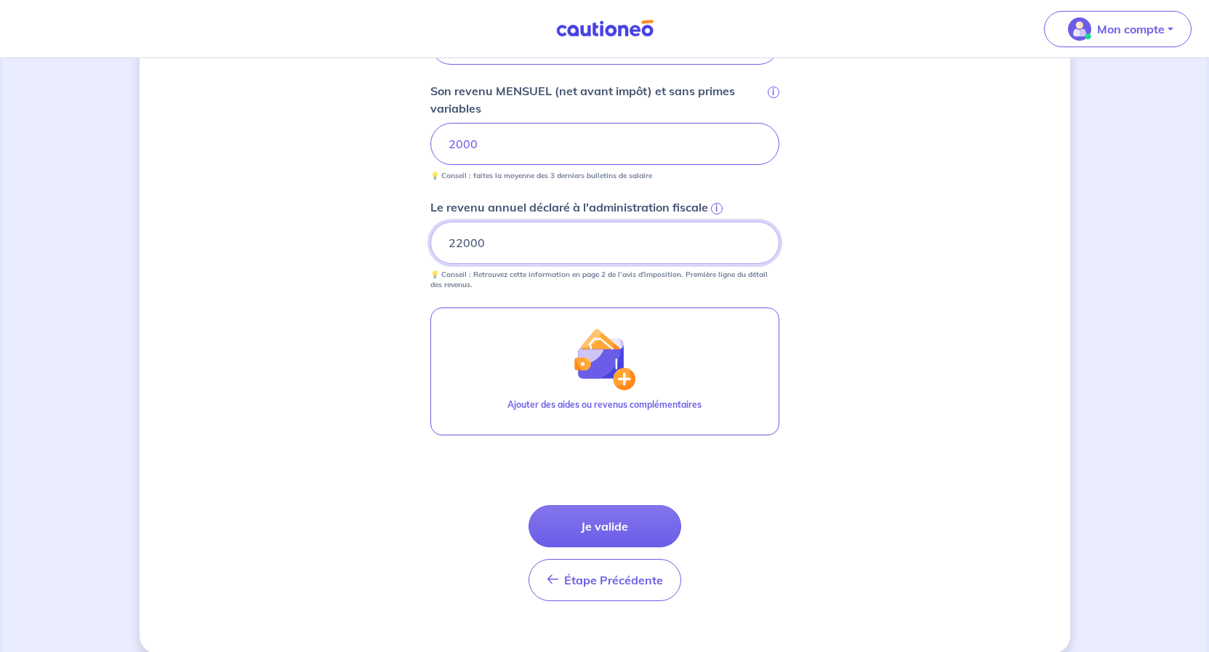
scroll to position [609, 0]
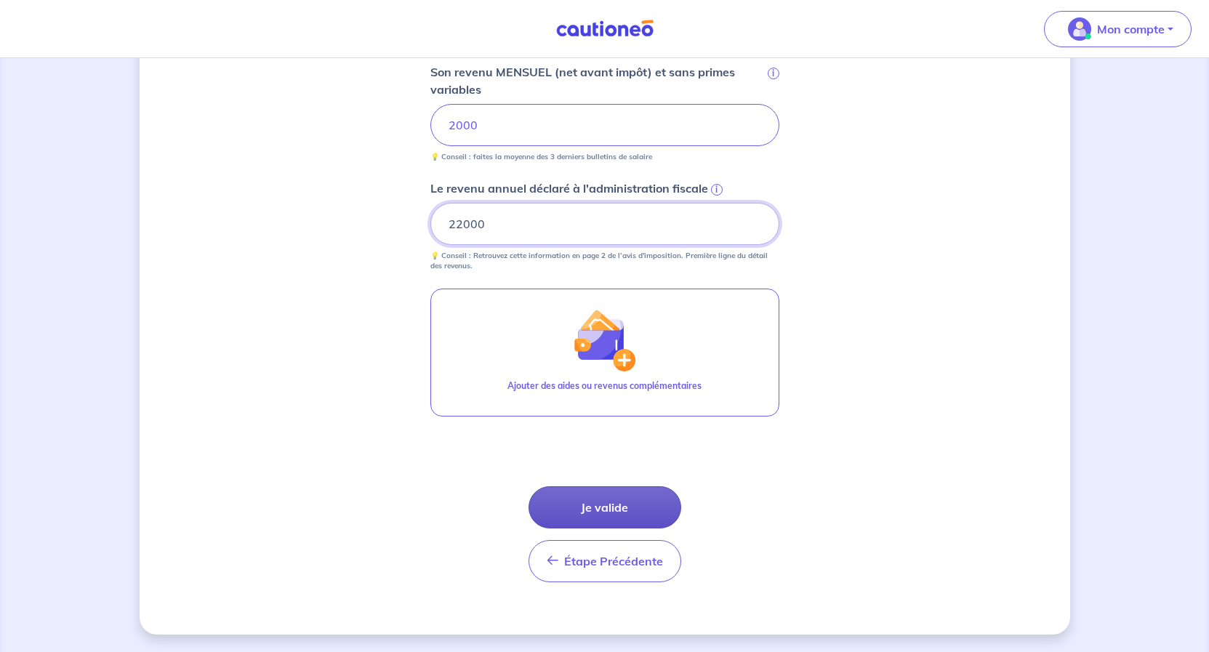
type input "22000"
click at [606, 498] on button "Je valide" at bounding box center [605, 507] width 153 height 42
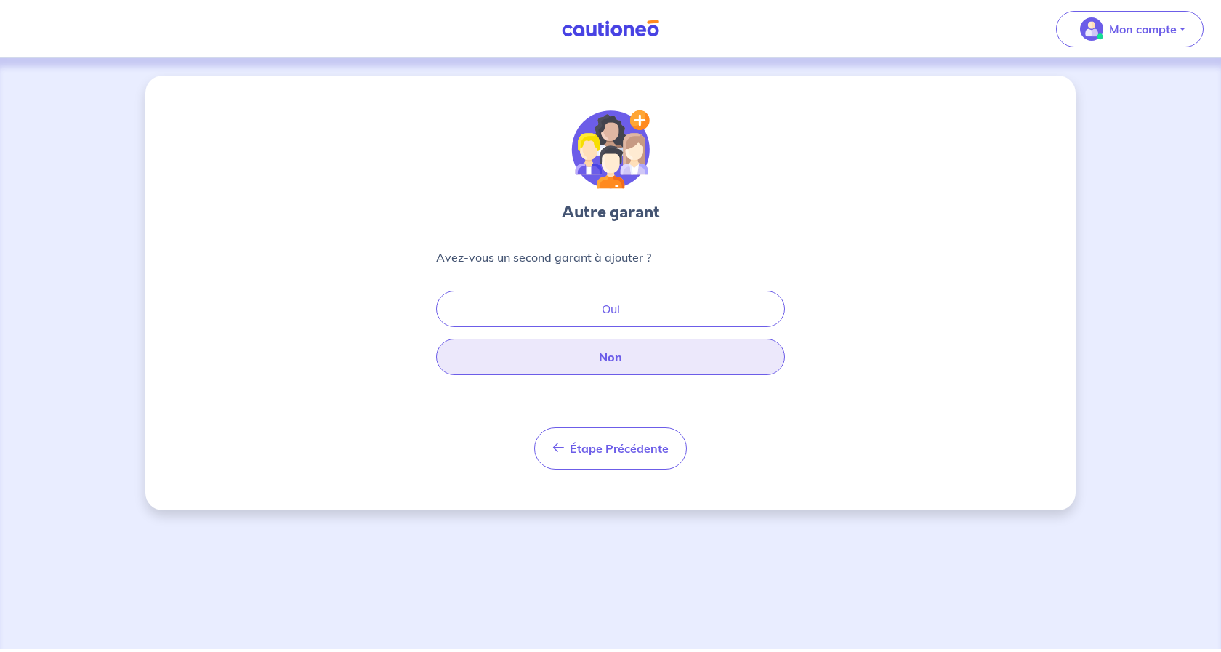
click at [617, 364] on button "Non" at bounding box center [610, 357] width 349 height 36
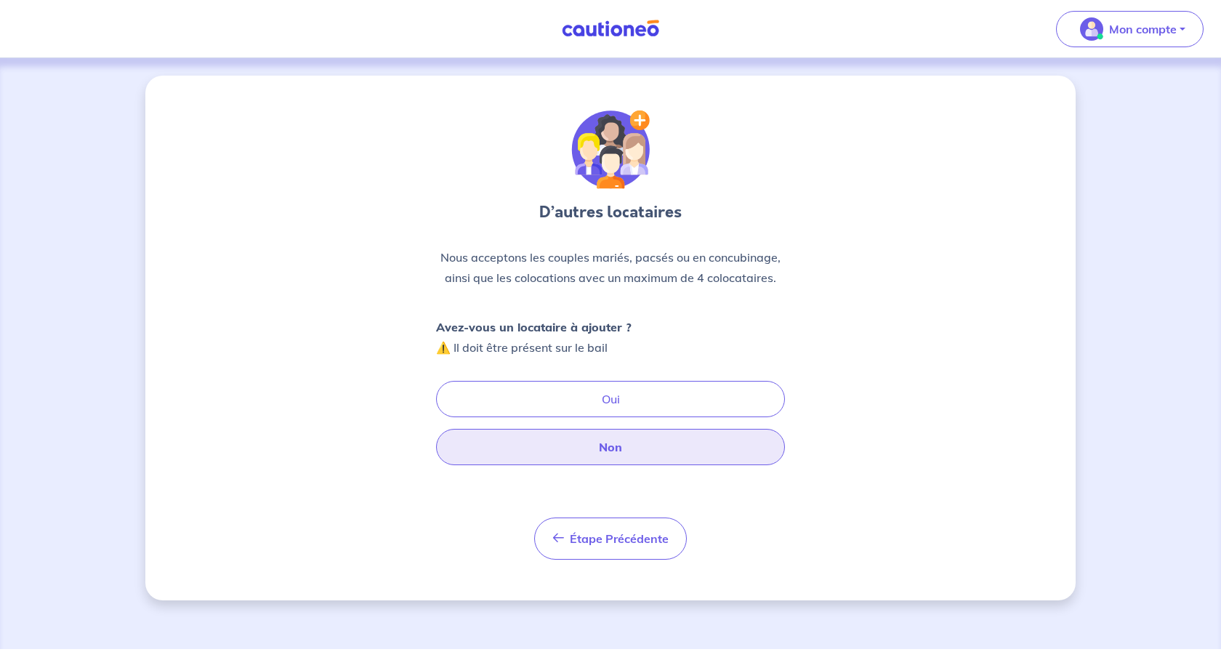
click at [598, 442] on button "Non" at bounding box center [610, 447] width 349 height 36
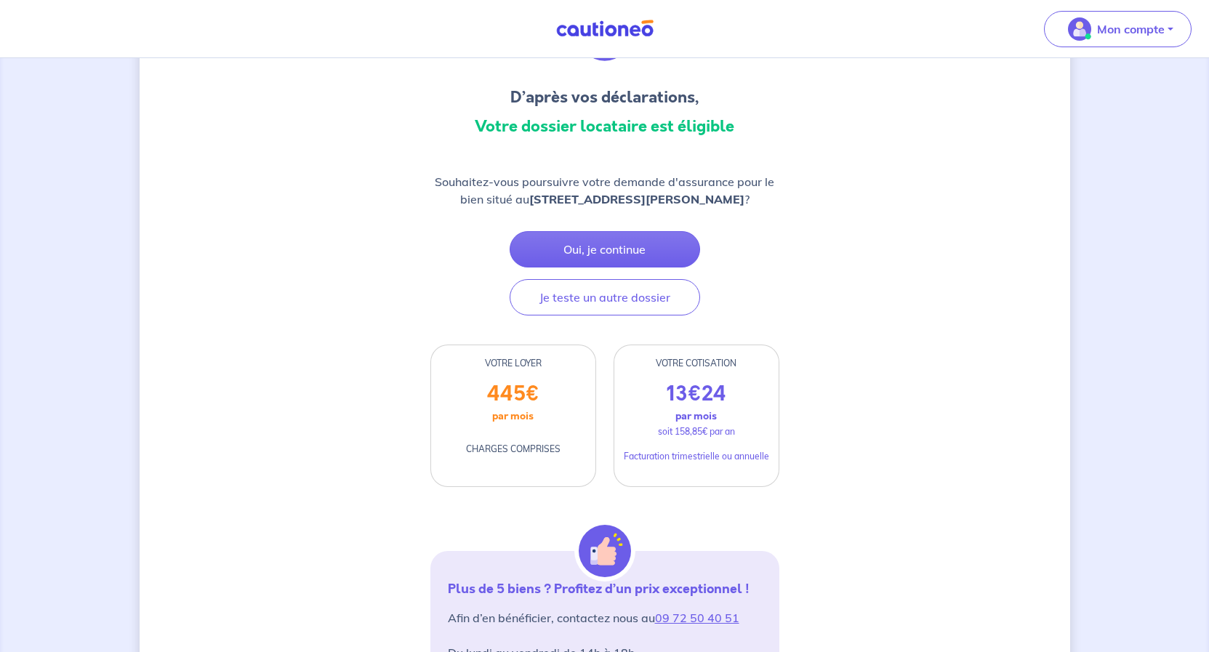
scroll to position [87, 0]
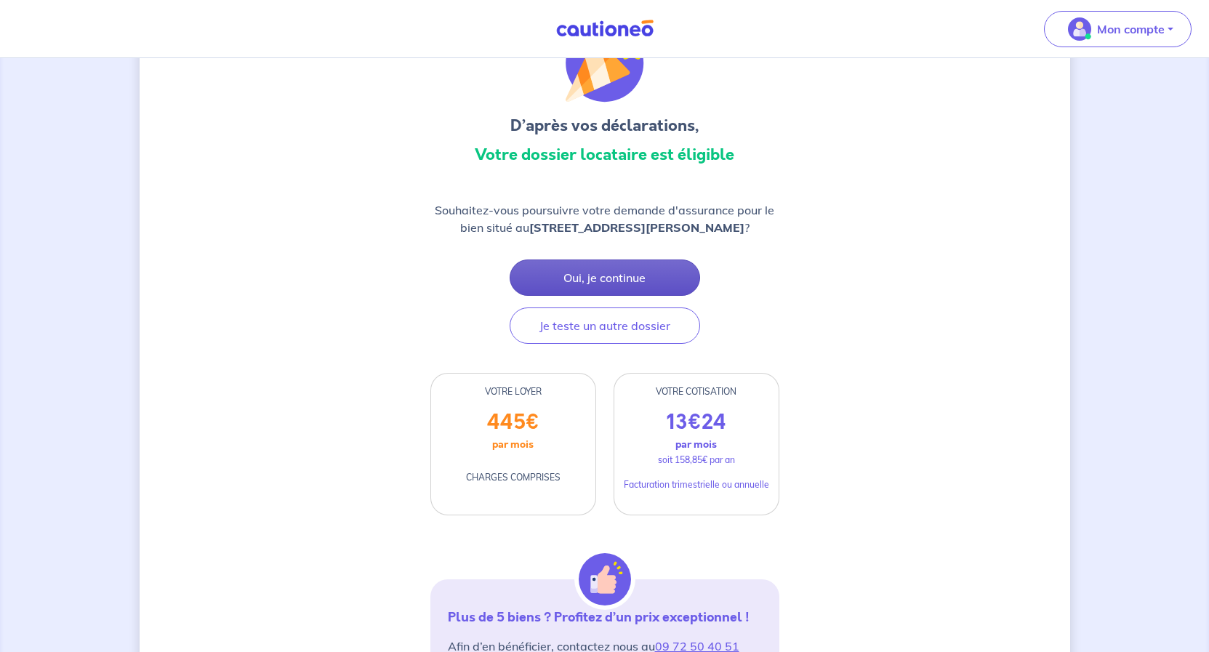
click at [621, 271] on button "Oui, je continue" at bounding box center [605, 278] width 190 height 36
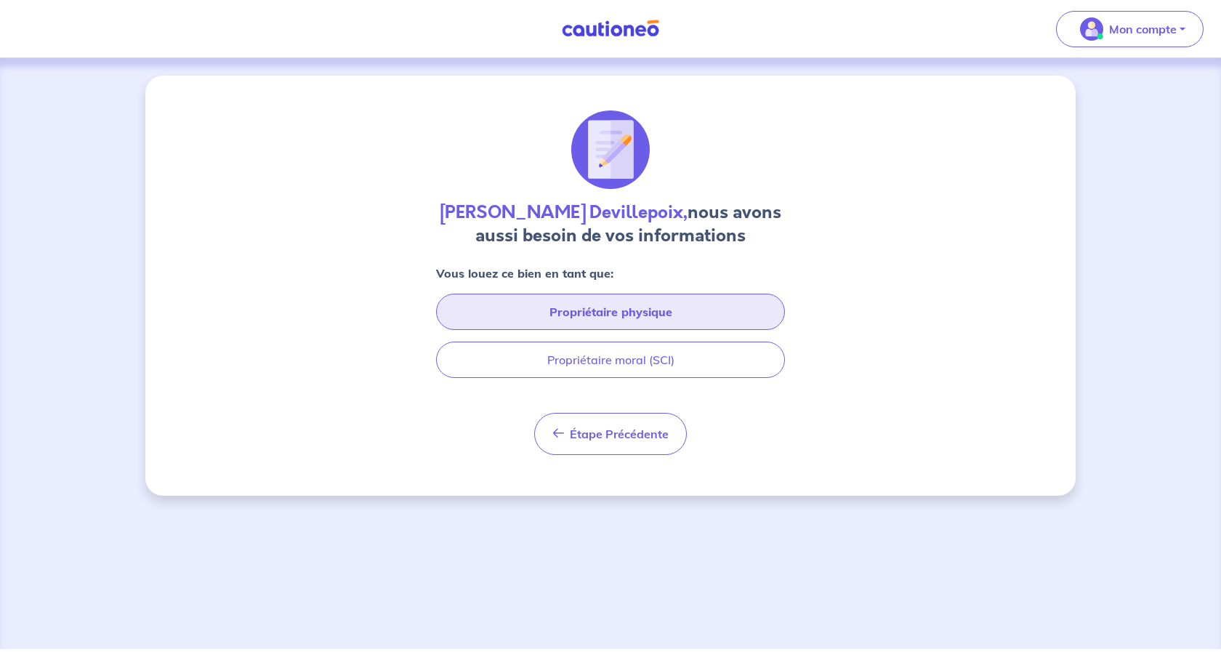
click at [688, 310] on button "Propriétaire physique" at bounding box center [610, 312] width 349 height 36
